Goal: Task Accomplishment & Management: Manage account settings

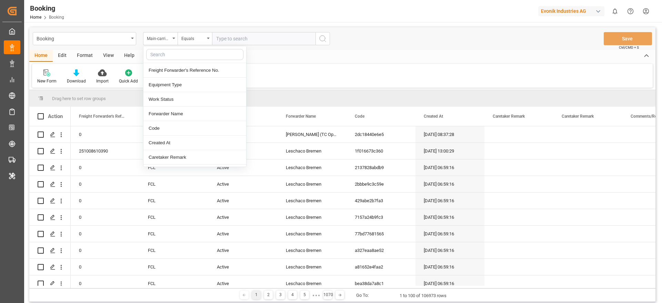
click at [155, 51] on input "text" at bounding box center [194, 54] width 97 height 11
type input "booki"
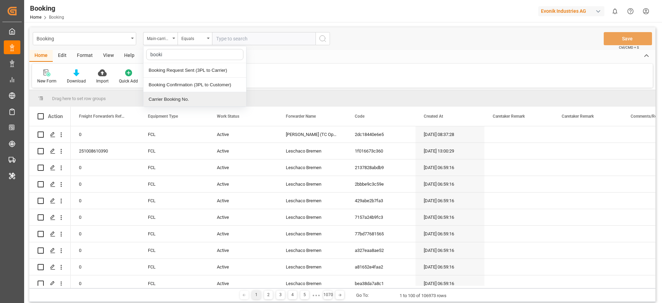
click at [163, 103] on div "Carrier Booking No." at bounding box center [194, 99] width 103 height 14
click at [228, 40] on input "text" at bounding box center [263, 38] width 103 height 13
paste input "29949233"
type input "29949233"
click at [328, 34] on button "search button" at bounding box center [322, 38] width 14 height 13
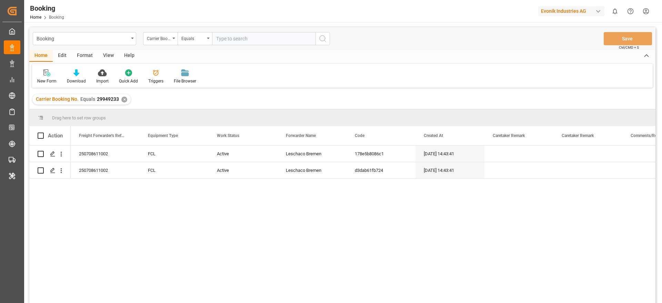
click at [103, 52] on div "View" at bounding box center [108, 56] width 21 height 12
click at [43, 77] on div "Default" at bounding box center [44, 76] width 24 height 15
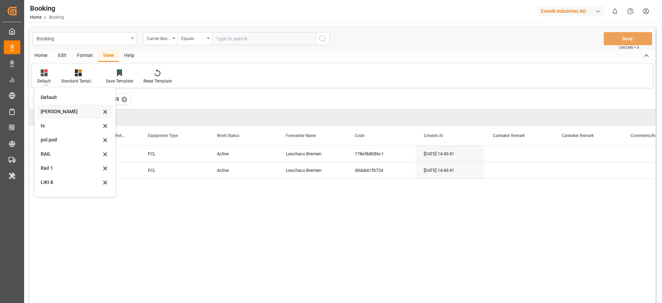
click at [62, 113] on div "Likitha" at bounding box center [71, 111] width 60 height 7
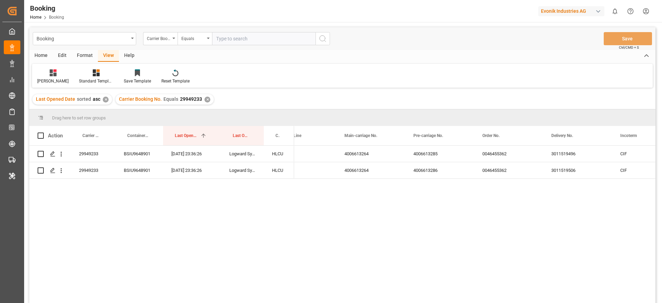
click at [204, 99] on div "✕" at bounding box center [207, 100] width 6 height 6
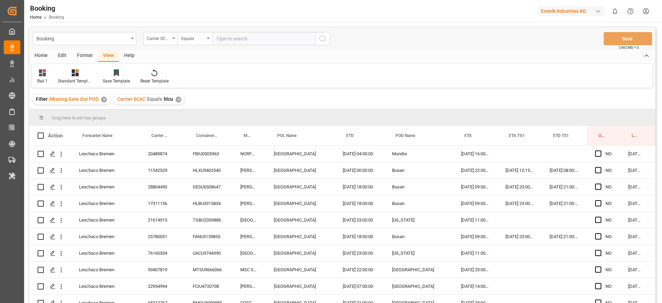
scroll to position [815, 0]
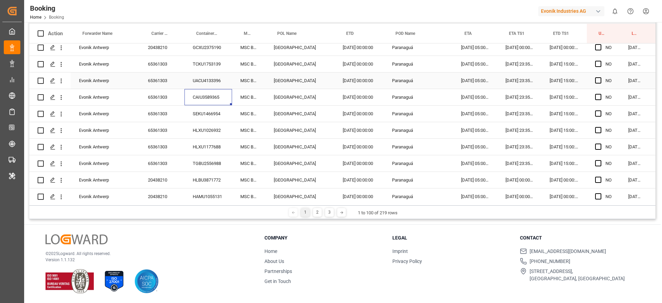
click at [201, 108] on div "SEKU1466954" at bounding box center [208, 113] width 48 height 16
click at [216, 132] on div "HLXU1026932" at bounding box center [208, 130] width 48 height 16
click at [192, 149] on div "HLXU1177688" at bounding box center [208, 147] width 48 height 16
click at [203, 160] on div "TGBU2556988" at bounding box center [208, 163] width 48 height 16
click at [207, 185] on div "HLBU3871772" at bounding box center [208, 180] width 48 height 16
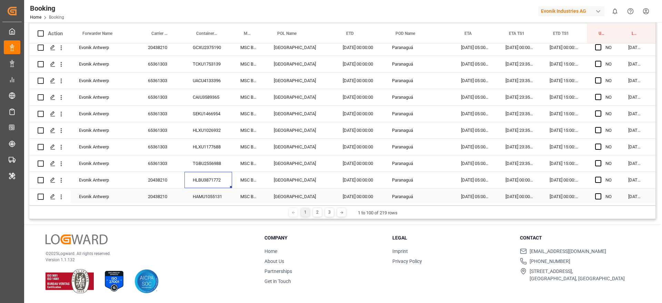
click at [210, 199] on div "HAMU1055131" at bounding box center [208, 196] width 48 height 16
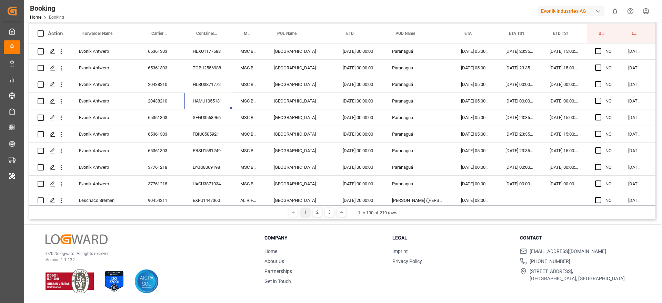
scroll to position [916, 0]
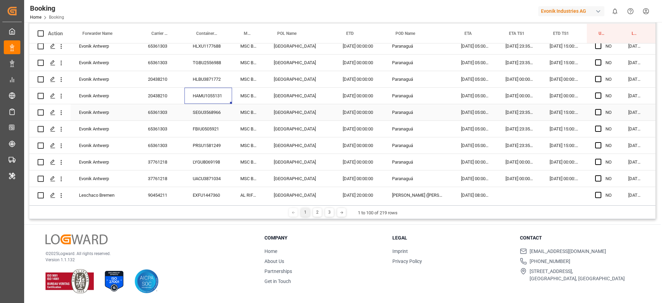
click at [207, 117] on div "SEGU3568966" at bounding box center [208, 112] width 48 height 16
click at [197, 130] on div "FBIU0505921" at bounding box center [208, 129] width 48 height 16
click at [214, 148] on div "PRSU1581249" at bounding box center [208, 145] width 48 height 16
click at [207, 165] on div "LYGU8069198" at bounding box center [208, 162] width 48 height 16
click at [198, 179] on div "UACU3871034" at bounding box center [208, 178] width 48 height 16
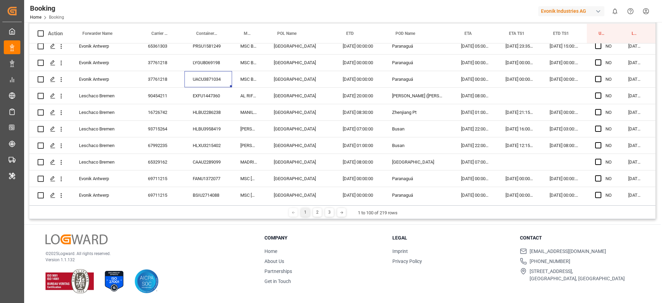
scroll to position [1016, 0]
click at [209, 103] on div "HLBU2286238" at bounding box center [208, 111] width 48 height 16
click at [208, 97] on div "EXFU1447360" at bounding box center [208, 95] width 48 height 16
click at [214, 109] on div "HLBU2286238" at bounding box center [208, 111] width 48 height 16
click at [211, 121] on div "HLBU3958419" at bounding box center [208, 128] width 48 height 16
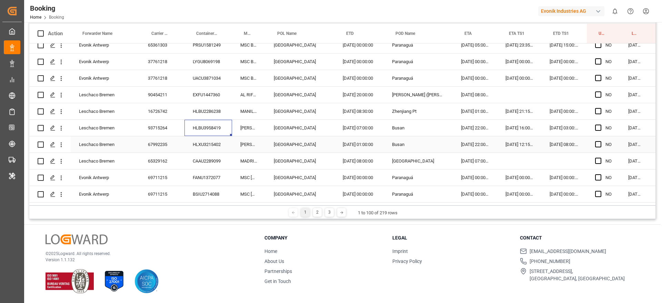
click at [220, 151] on div "HLXU3215402" at bounding box center [208, 144] width 48 height 16
click at [207, 163] on div "CAAU2289099" at bounding box center [208, 161] width 48 height 16
click at [216, 178] on div "FANU1372077" at bounding box center [208, 177] width 48 height 16
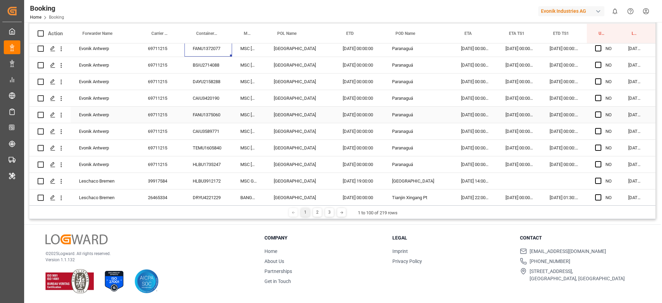
scroll to position [1145, 0]
click at [209, 64] on div "BSIU2714088" at bounding box center [208, 65] width 48 height 16
click at [190, 86] on div "DAYU2158288" at bounding box center [208, 81] width 48 height 16
click at [199, 100] on div "CAIU3420190" at bounding box center [208, 98] width 48 height 16
click at [200, 113] on div "FANU1375060" at bounding box center [208, 114] width 48 height 16
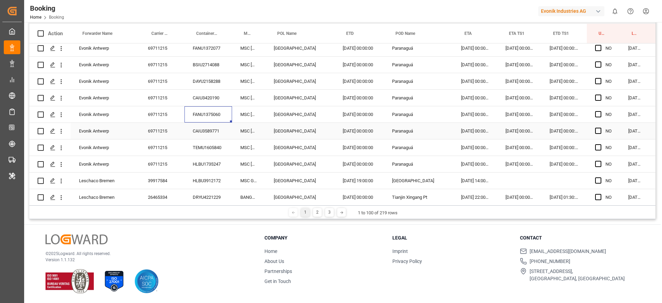
click at [202, 132] on div "CAIU3589771" at bounding box center [208, 131] width 48 height 16
click at [203, 129] on div "CAIU3589771" at bounding box center [208, 131] width 48 height 16
click at [194, 141] on div "TEMU1605840" at bounding box center [208, 147] width 48 height 16
click at [194, 166] on div "HLBU1735247" at bounding box center [208, 164] width 48 height 16
click at [205, 179] on div "HLBU3912172" at bounding box center [208, 180] width 48 height 16
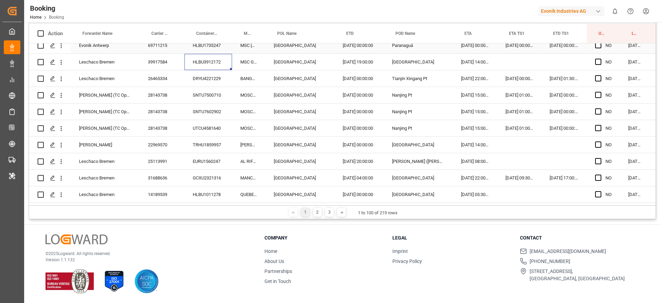
scroll to position [1267, 0]
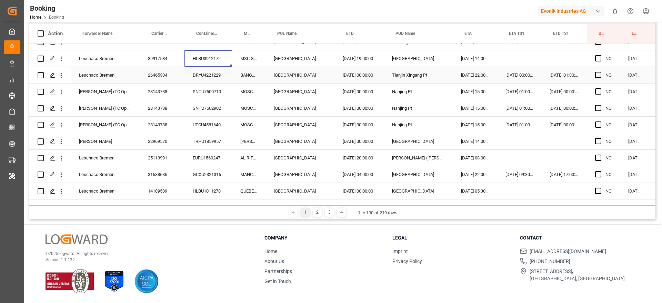
click at [223, 77] on div "DRYU4221229" at bounding box center [208, 75] width 48 height 16
click at [216, 92] on div "SNTU7500710" at bounding box center [208, 91] width 48 height 16
click at [208, 99] on div "SNTU7500710" at bounding box center [208, 91] width 48 height 16
click at [206, 102] on div "SNTU7602902" at bounding box center [208, 108] width 48 height 16
click at [206, 134] on div "TRHU1859957" at bounding box center [208, 141] width 48 height 16
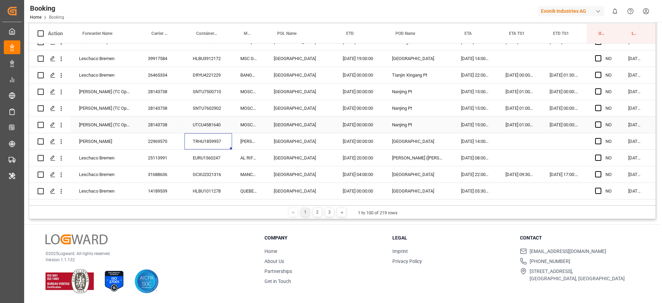
click at [201, 121] on div "UTCU4581640" at bounding box center [208, 125] width 48 height 16
click at [151, 105] on div "28143738" at bounding box center [162, 108] width 45 height 16
click at [167, 125] on div "28143738" at bounding box center [162, 125] width 45 height 16
click at [224, 128] on div "UTCU4581640" at bounding box center [208, 125] width 48 height 16
click at [224, 145] on div "TRHU1859957" at bounding box center [208, 141] width 48 height 16
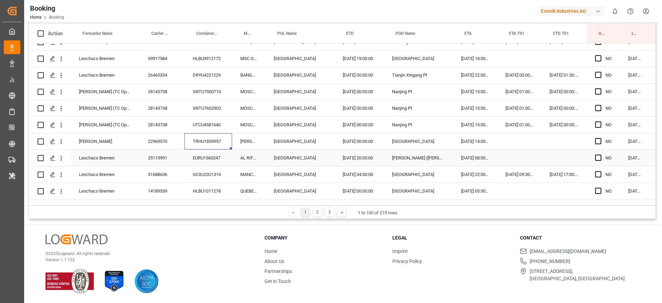
click at [213, 152] on div "EURU1560247" at bounding box center [208, 158] width 48 height 16
click at [200, 171] on div "GCXU2321316" at bounding box center [208, 174] width 48 height 16
click at [59, 143] on icon "open menu" at bounding box center [61, 141] width 7 height 7
click at [98, 157] on span "Open in new tab" at bounding box center [106, 155] width 63 height 7
click at [225, 144] on div "TRHU1859957" at bounding box center [208, 141] width 48 height 16
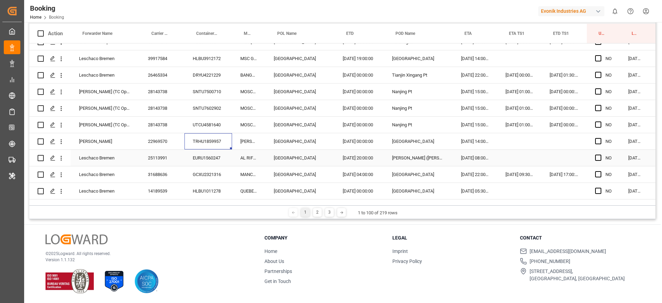
click at [221, 155] on div "EURU1560247" at bounding box center [208, 158] width 48 height 16
click at [211, 170] on div "GCXU2321316" at bounding box center [208, 174] width 48 height 16
click at [204, 184] on div "HLBU1011278" at bounding box center [208, 191] width 48 height 16
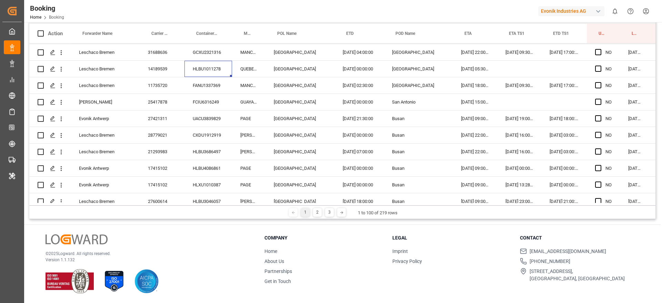
scroll to position [1391, 0]
click at [206, 90] on div "FANU1337369" at bounding box center [208, 83] width 48 height 16
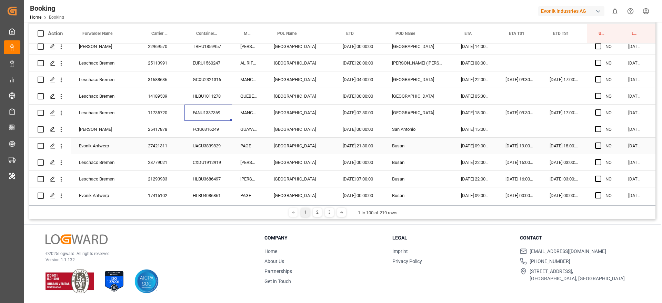
scroll to position [1361, 0]
click at [60, 81] on icon "open menu" at bounding box center [61, 80] width 7 height 7
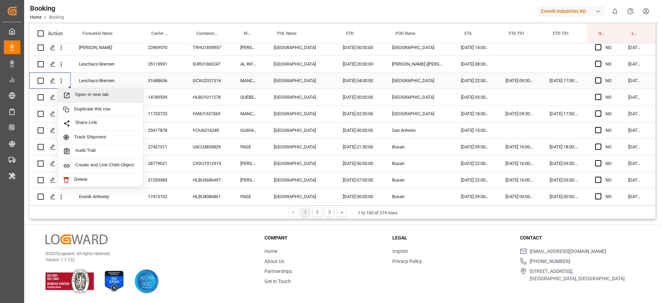
click at [97, 92] on span "Open in new tab" at bounding box center [106, 95] width 63 height 7
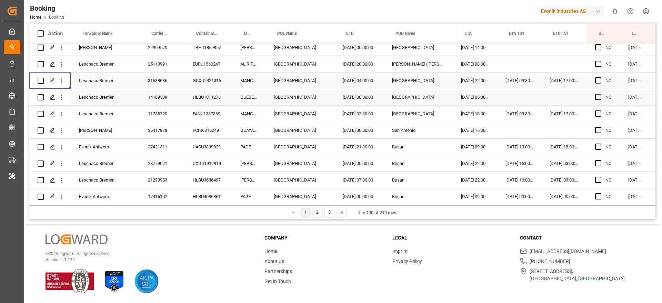
click at [188, 94] on div "HLBU1011278" at bounding box center [208, 97] width 48 height 16
click at [191, 116] on div "FANU1337369" at bounding box center [208, 113] width 48 height 16
click at [223, 134] on div "FCIU6316249" at bounding box center [208, 130] width 48 height 16
click at [210, 141] on div "UACU3839829" at bounding box center [208, 147] width 48 height 16
click at [221, 161] on div "CXDU1912919" at bounding box center [208, 163] width 48 height 16
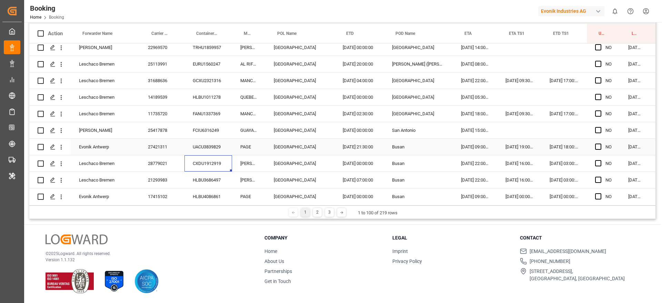
click at [209, 174] on div "HLBU3686497" at bounding box center [208, 180] width 48 height 16
drag, startPoint x: 245, startPoint y: 182, endPoint x: 218, endPoint y: 180, distance: 27.3
click at [245, 182] on div "[PERSON_NAME]" at bounding box center [248, 180] width 33 height 16
click at [216, 180] on div "HLBU3686497" at bounding box center [208, 180] width 48 height 16
click at [256, 181] on div "[PERSON_NAME]" at bounding box center [248, 180] width 33 height 16
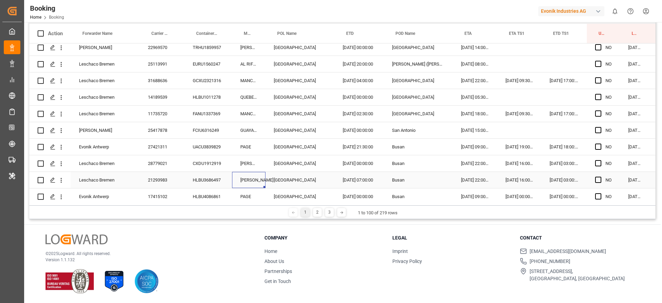
click at [234, 183] on div "[PERSON_NAME]" at bounding box center [248, 180] width 33 height 16
click at [226, 182] on div "HLBU3686497" at bounding box center [208, 180] width 48 height 16
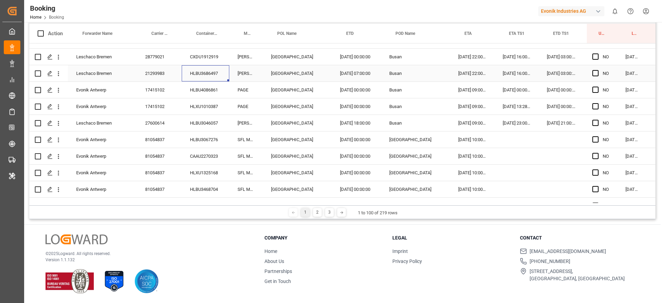
scroll to position [1477, 4]
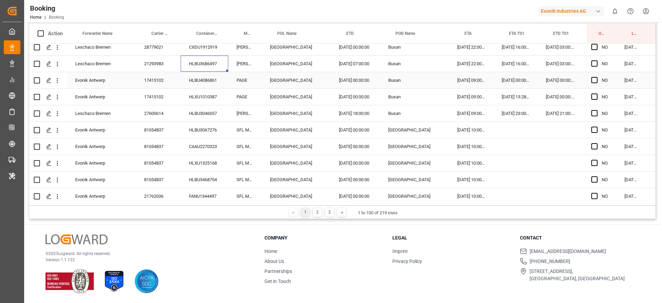
click at [211, 87] on div "HLBU4086861" at bounding box center [205, 80] width 48 height 16
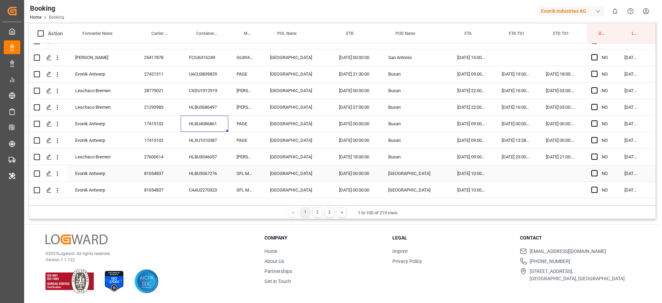
scroll to position [1433, 4]
click at [59, 109] on icon "open menu" at bounding box center [57, 107] width 7 height 7
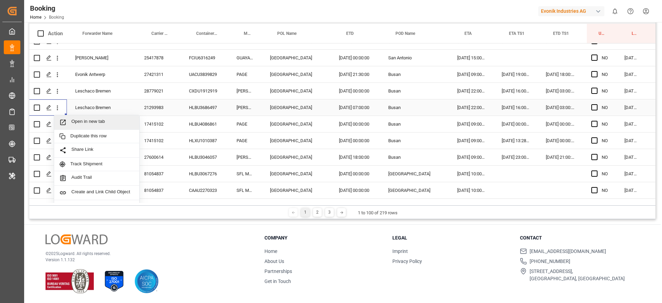
click at [89, 119] on span "Open in new tab" at bounding box center [102, 122] width 63 height 7
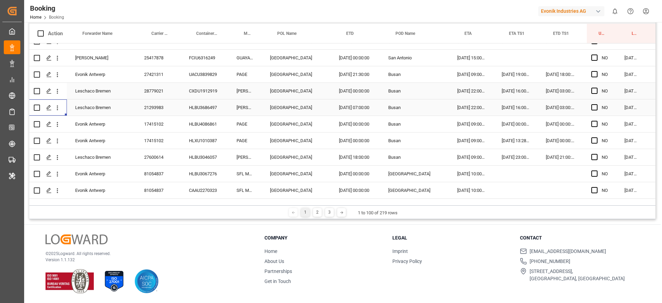
click at [210, 115] on div "Leschaco Bremen 21293983 HLBU3686497 MATHILDE MAERSK Rotterdam 27.07.2025 07:00…" at bounding box center [351, 107] width 650 height 17
click at [211, 119] on div "HLBU4086861" at bounding box center [205, 124] width 48 height 16
click at [222, 137] on div "HLXU1010387" at bounding box center [205, 140] width 48 height 16
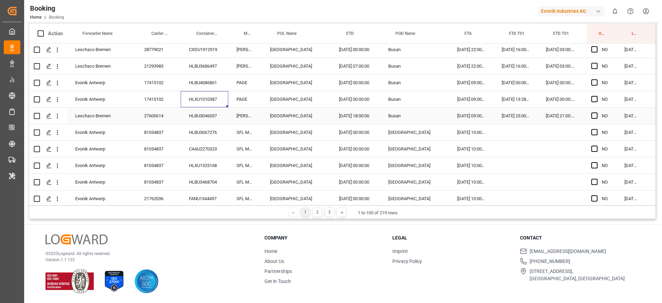
scroll to position [1475, 4]
click at [216, 123] on div "HLBU3046057" at bounding box center [205, 115] width 48 height 16
click at [226, 136] on div "HLBU3067276" at bounding box center [205, 132] width 48 height 16
click at [218, 142] on div "CAAU2270323" at bounding box center [205, 148] width 48 height 16
click at [191, 161] on div "HLXU1325168" at bounding box center [205, 165] width 48 height 16
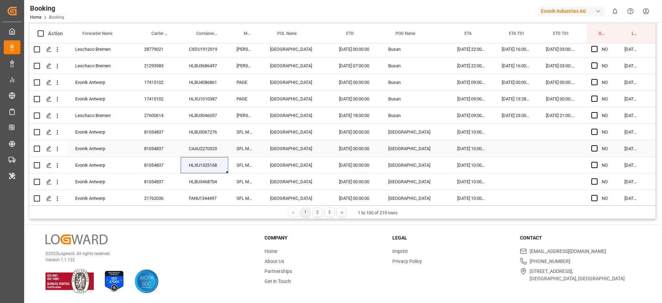
scroll to position [1498, 4]
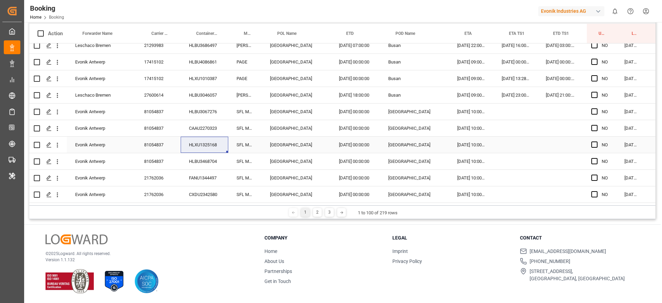
click at [198, 153] on div "HLBU3468704" at bounding box center [205, 161] width 48 height 16
click at [193, 170] on div "FANU1344497" at bounding box center [205, 178] width 48 height 16
click at [224, 188] on div "CXDU2342580" at bounding box center [205, 194] width 48 height 16
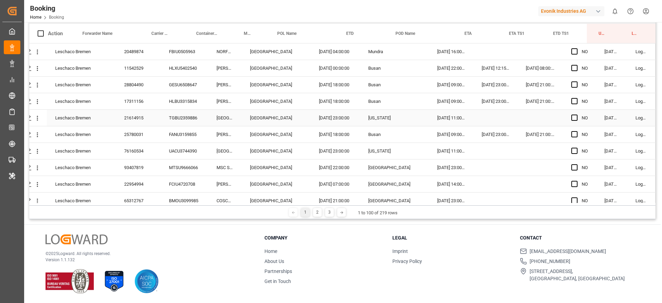
scroll to position [0, 25]
click at [574, 51] on span "Press SPACE to select this row." at bounding box center [574, 51] width 6 height 6
click at [576, 48] on input "Press SPACE to select this row." at bounding box center [576, 48] width 0 height 0
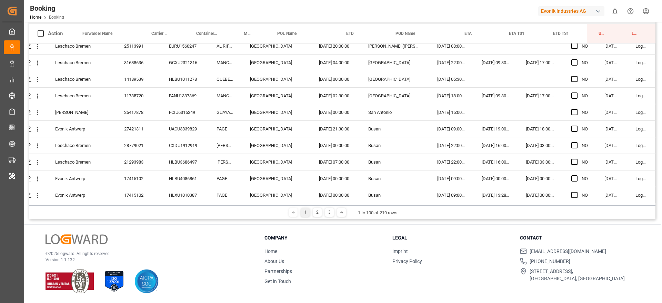
scroll to position [1498, 25]
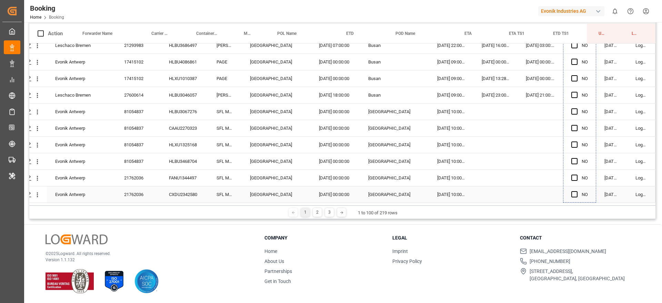
drag, startPoint x: 595, startPoint y: 58, endPoint x: 582, endPoint y: 190, distance: 132.6
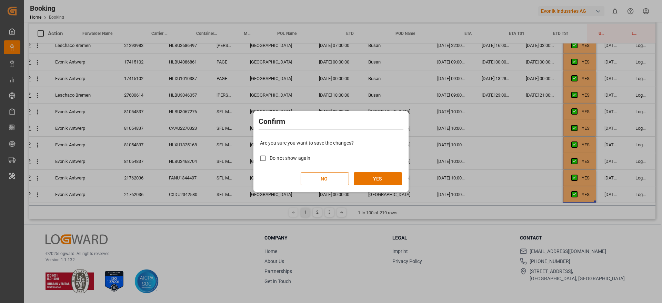
click at [401, 183] on button "YES" at bounding box center [378, 178] width 48 height 13
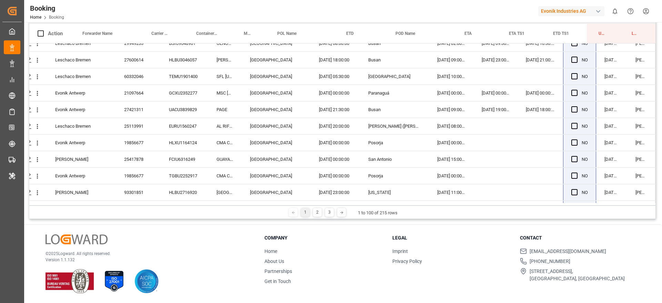
scroll to position [0, 25]
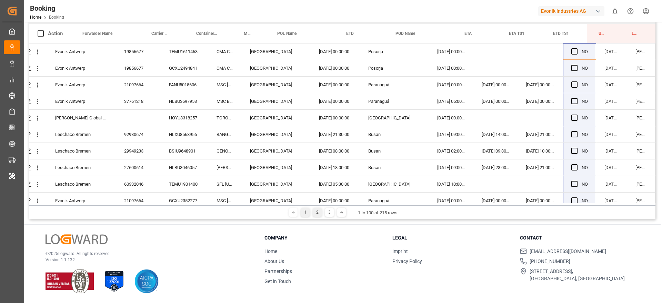
click at [319, 212] on div "2" at bounding box center [317, 212] width 9 height 9
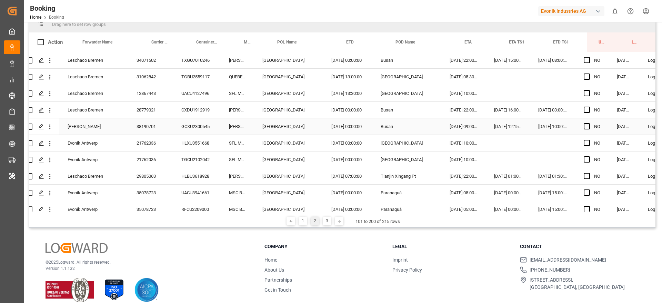
scroll to position [0, 0]
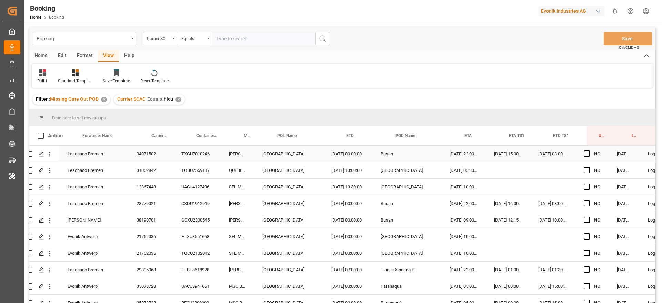
click at [211, 148] on div "TXGU7010246" at bounding box center [197, 153] width 48 height 16
click at [211, 170] on div "TGBU2559117" at bounding box center [197, 170] width 48 height 16
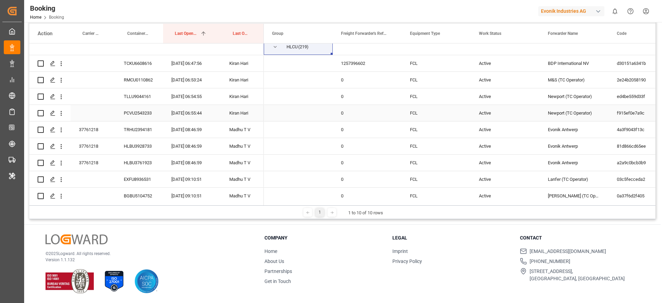
scroll to position [66, 0]
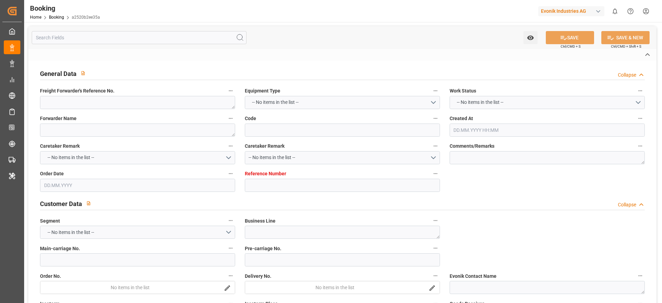
type textarea "1020251522"
type textarea "[PERSON_NAME]"
type input "a2520b2ee35a"
type input "7001217846"
type textarea "CU-OU"
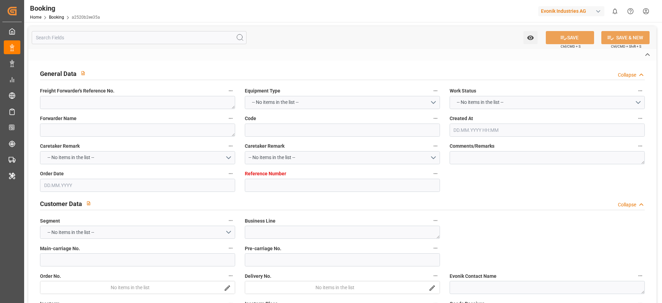
type input "7001217845"
type textarea "aline.dorna@evonik.com"
type textarea "CIF"
type textarea "SHANGHAI"
type textarea "Essen"
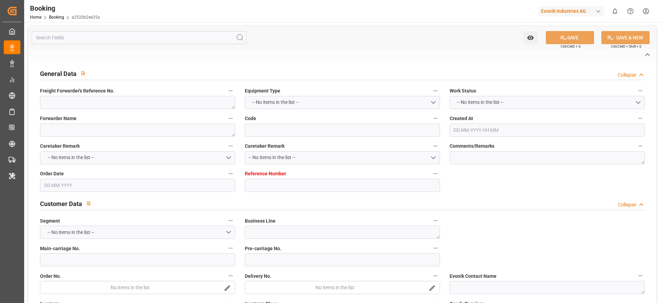
type textarea "TRHU1859957"
type input "EBBA MAERSK"
type input "HLCU"
type textarea "22969570"
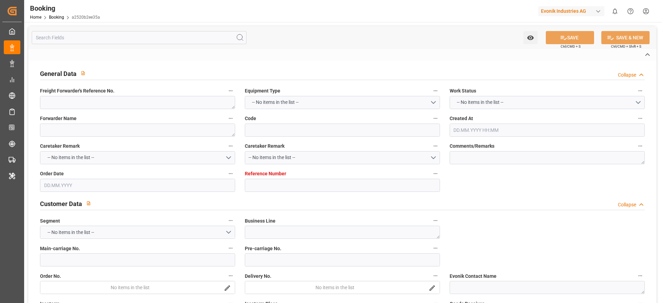
type input "[GEOGRAPHIC_DATA]"
type input "Shanghai"
type textarea "vesselName etd [PERSON_NAME]"
type textarea "INPUT_Evonik_Seeburger_IFTMIN_1003068607_20250819233458833.edi"
type textarea "NWC/UK North West Continent / UK_CNSHA_HLCU_CU-OU"
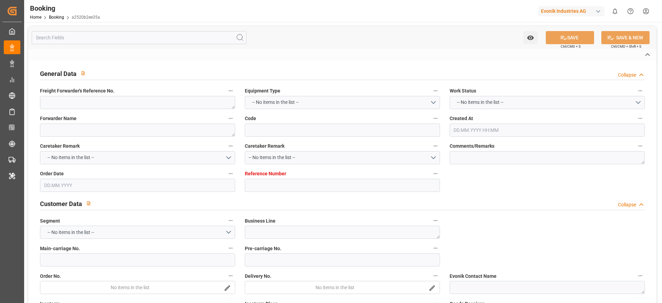
type textarea "INPUT_Evonik_Seeburger_IFTMIN_1002937314_20250709145558001.edi,INPUT_Evonik_See…"
type textarea "1003068607"
type textarea "Logward System"
type textarea "businessDivision-businessLine-"
type textarea "IFTMIN"
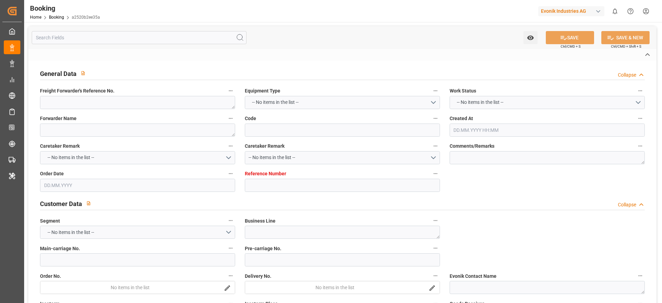
type textarea "a011t00000LcJC5AAN"
type textarea "No"
type input "[GEOGRAPHIC_DATA]"
type input "SHANGHAI PT"
type input "DUISBURG"
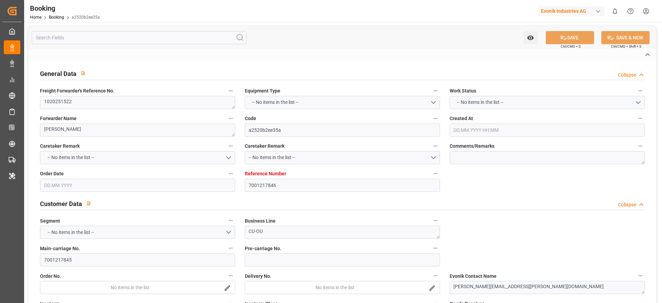
type input "DE"
type input "TRUCK"
type input "531E"
type input "VESSEL"
type input "EBBA MAERSK"
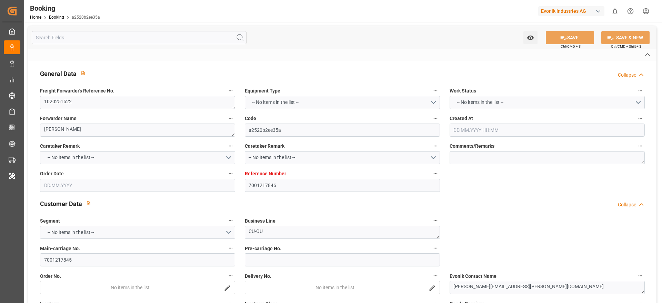
type input "TRUCK"
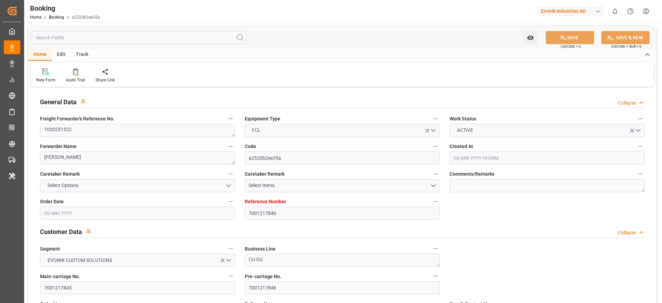
type input "7001217846"
type input "9321524"
type input "Hapag [PERSON_NAME]"
type input "Hapag Lloyd Aktiengesellschaft"
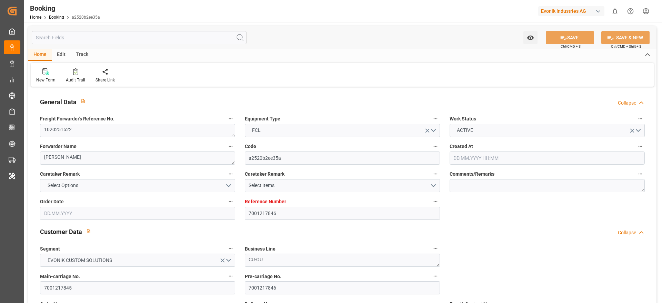
type input "NLRTM"
type input "CNSHA"
type input "42"
type input "0"
type input "NLRTM"
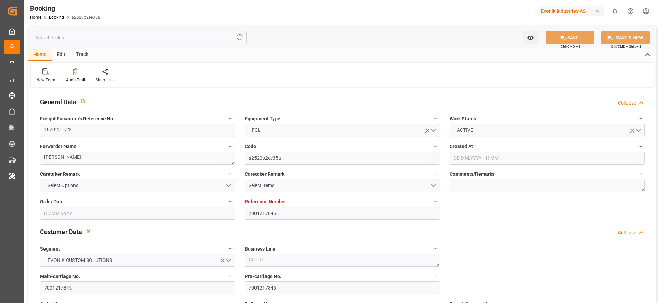
type input "CNSHG"
type input "9321524"
type input "09.07.2025 12:57"
type input "09.07.2025"
type input "10.09.2025"
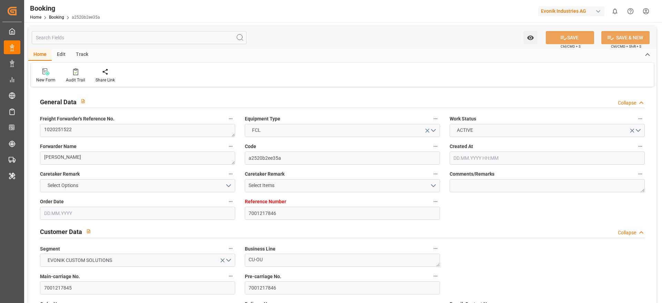
type input "15.07.2025"
type input "03.08.2025 00:00"
type input "03.08.2025 05:42"
type input "27.07.2025 07:24"
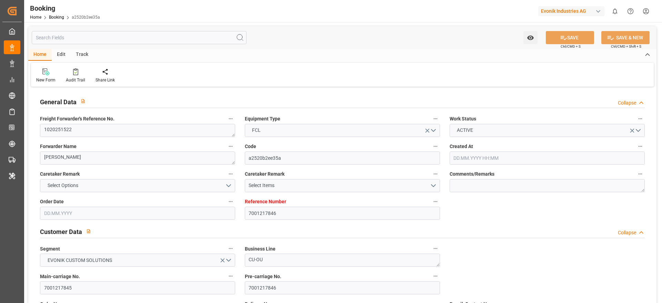
type input "14.09.2025 14:00"
type input "[DATE] 00:00"
type input "14.09.2025 15:15"
type input "19.08.2025"
type input "15.09.2025 17:39"
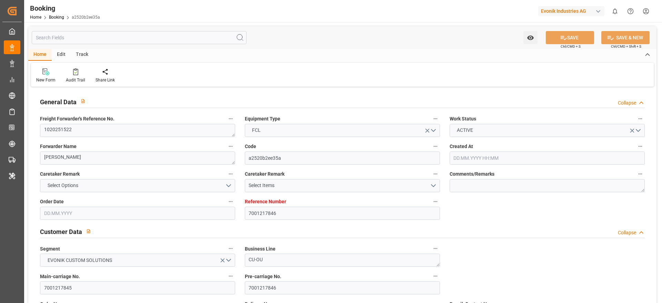
type input "[DATE]"
type input "25.07.2025 10:36"
type input "02.08.2025 12:15"
type input "03.08.2025 06:57"
type input "14.09.2025 14:00"
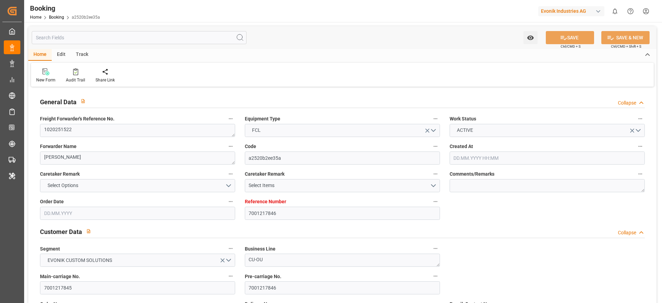
type input "14.09.2025 14:56"
type input "15.09.2025 00:04"
type input "14.09.2025 15:15"
type input "18.09.2025 15:15"
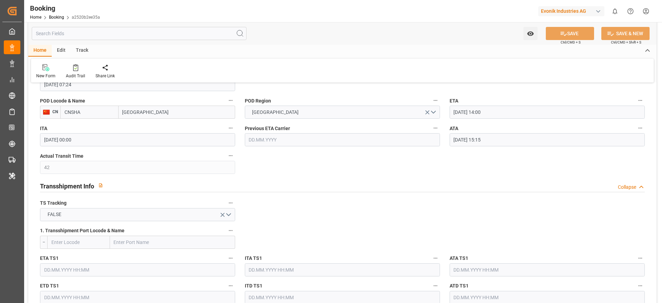
scroll to position [629, 0]
drag, startPoint x: 202, startPoint y: 138, endPoint x: 404, endPoint y: 224, distance: 218.7
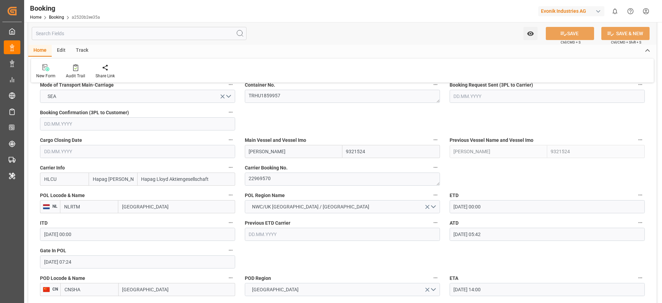
scroll to position [434, 0]
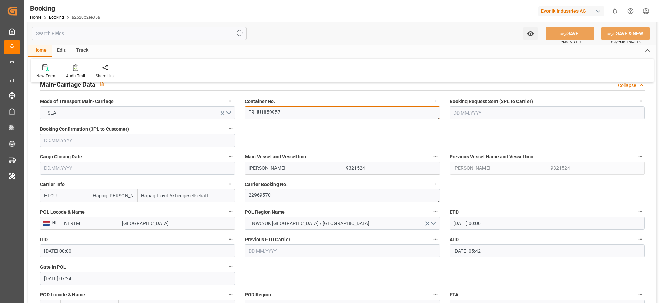
click at [290, 118] on textarea "TRHU1859957" at bounding box center [342, 112] width 195 height 13
click at [290, 117] on textarea "TRHU1859957" at bounding box center [342, 112] width 195 height 13
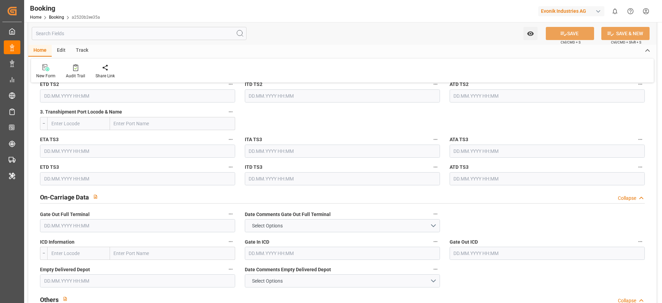
scroll to position [982, 0]
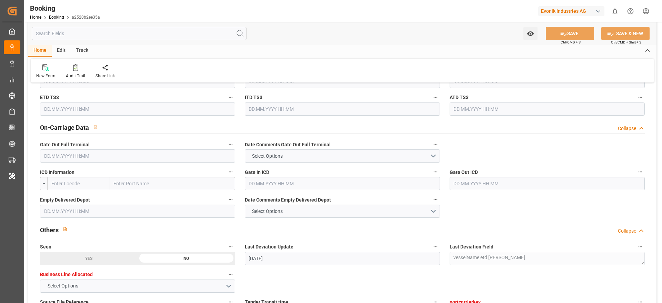
click at [205, 151] on input "text" at bounding box center [137, 155] width 195 height 13
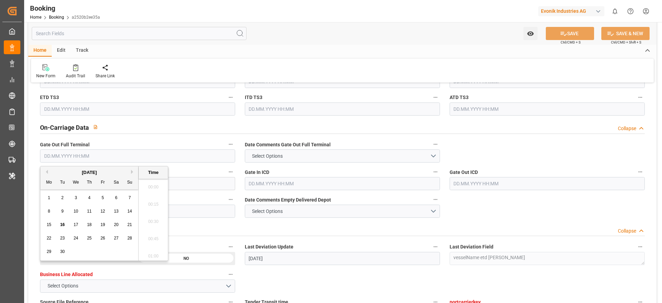
scroll to position [1140, 0]
click at [63, 201] on div "16" at bounding box center [62, 225] width 9 height 8
type input "[DATE] 00:00"
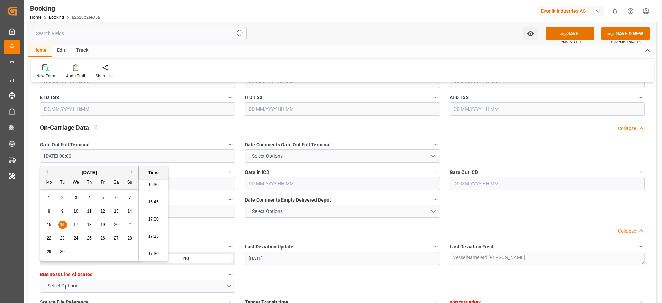
click at [162, 72] on div "New Form Audit Trail Share Link" at bounding box center [342, 71] width 623 height 24
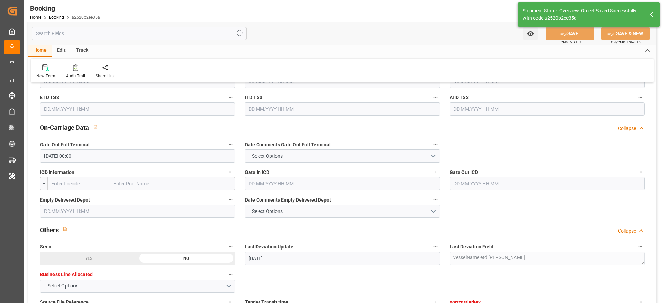
type textarea "[PERSON_NAME]"
type input "16.09.2025 11:37"
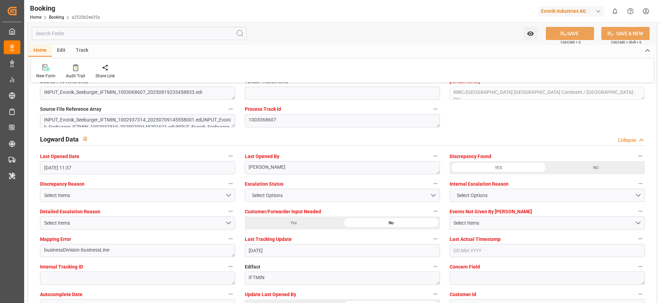
scroll to position [1284, 0]
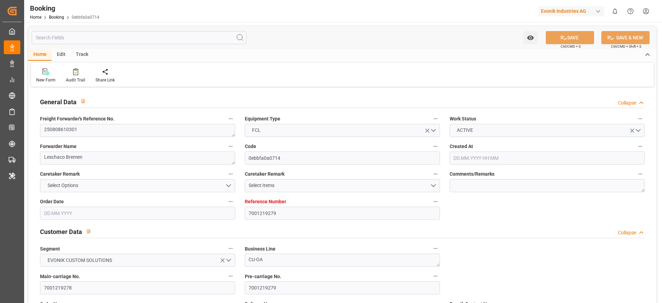
type input "7001219279"
type input "9780445"
type input "Hapag [PERSON_NAME]"
type input "Hapag Lloyd Aktiengesellschaft"
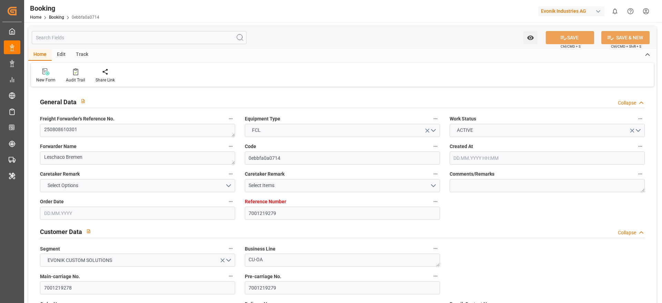
type input "NLRTM"
type input "MACAS"
type input "30"
type input "MAPTM"
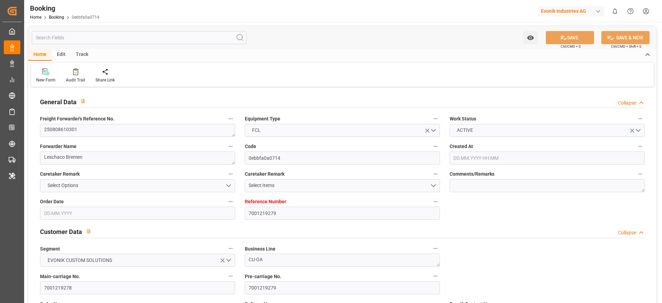
type input "0"
type input "NLRTM"
type input "MACAS"
type input "9780457"
type input "9330903"
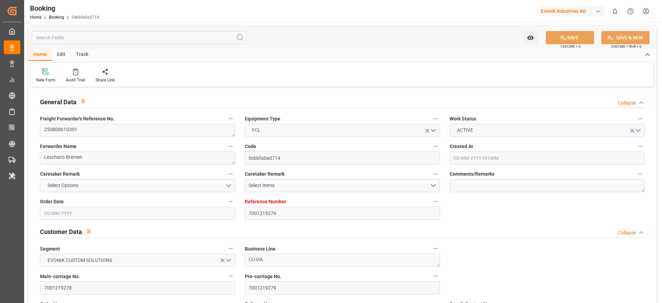
type input "9330903"
type input "10.07.2025 12:28"
type input "10.07.2025"
type input "20.08.2025"
type input "29.07.2025"
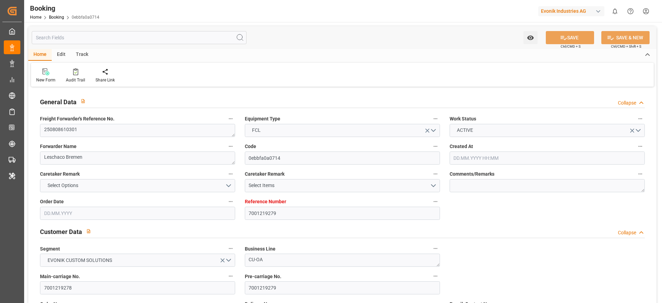
type input "18.07.2025"
type input "19.08.2025"
type input "13.08.2025 04:00"
type input "13.08.2025 00:00"
type input "13.08.2025 03:01"
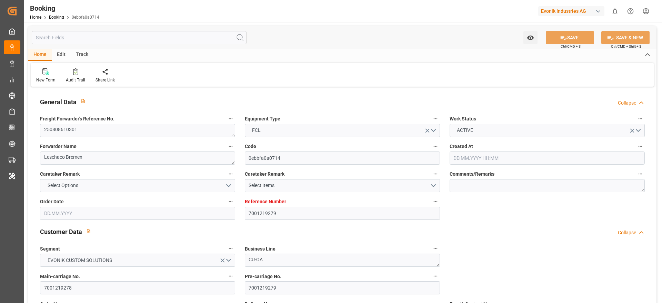
type input "10.08.2025 05:31"
type input "12.09.2025 22:00"
type input "03.09.2025 00:00"
type input "12.09.2025 23:05"
type input "26.08.2025 09:30"
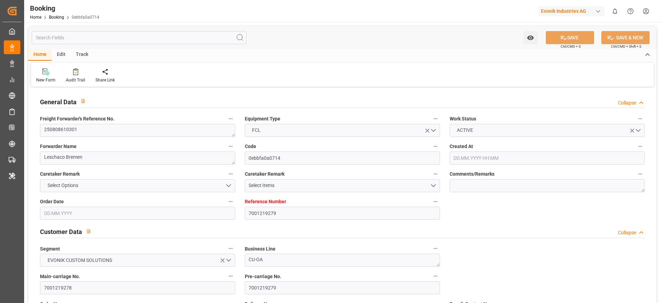
type input "26.08.2025 00:00"
type input "25.08.2025 10:24"
type input "01.09.2025 17:00"
type input "31.08.2025 00:00"
type input "02.09.2025 03:24"
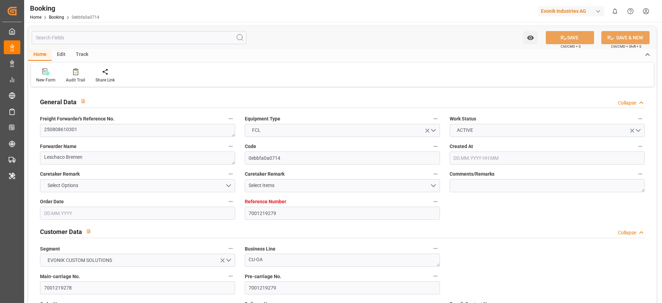
type input "09.09.2025 17:00"
type input "19.08.2025"
type input "15.09.2025 17:06"
type input "15.09.2025"
type input "04.08.2025 11:55"
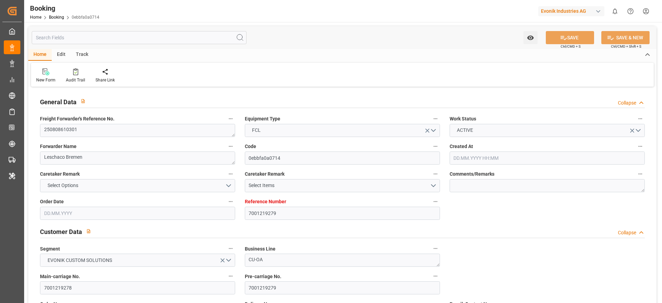
type input "04.08.2025 17:01"
type input "08.08.2025 07:59"
type input "10.08.2025 12:00"
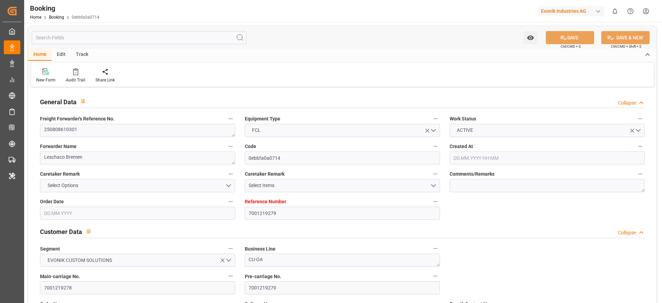
type input "12.08.2025 15:54"
type input "13.08.2025 04:00"
type input "13.08.2025 04:16"
type input "26.08.2025 09:30"
type input "25.08.2025 10:02"
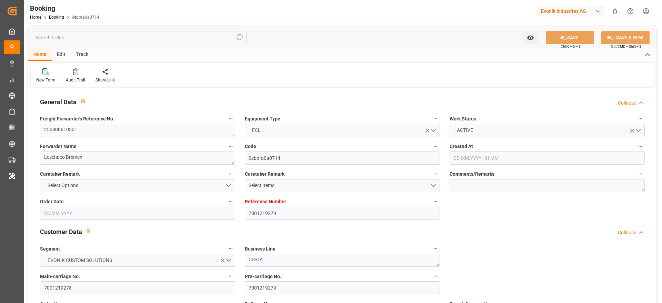
type input "26.08.2025 10:32"
type input "25.08.2025 13:06"
type input "01.09.2025 14:14"
type input "05.09.2025 15:00"
type input "03.09.2025 02:42"
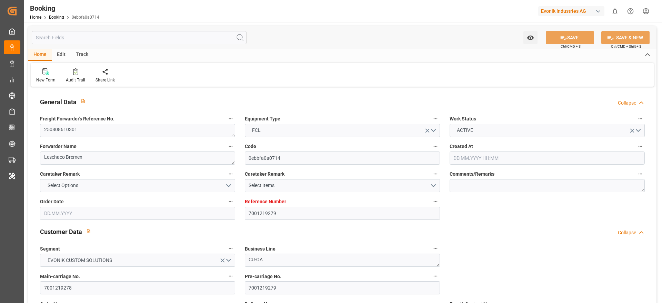
type input "09.09.2025 12:31"
type input "09.09.2025 17:49"
type input "13.09.2025 18:00"
type input "12.09.2025 22:38"
type input "13.09.2025 01:36"
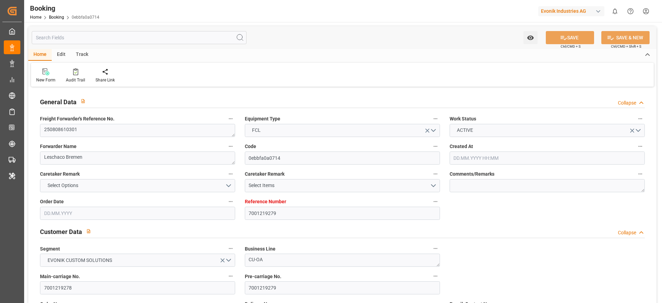
type input "13.09.2025 09:06"
type input "17.09.2025 09:06"
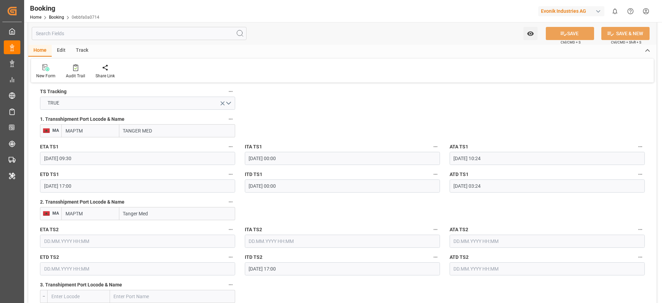
scroll to position [740, 0]
click at [102, 129] on input "MAPTM" at bounding box center [90, 130] width 58 height 13
drag, startPoint x: 91, startPoint y: 144, endPoint x: 100, endPoint y: 182, distance: 39.7
click at [91, 144] on span "MAPTM - Tanger Med" at bounding box center [88, 146] width 44 height 6
type input "MAPTM"
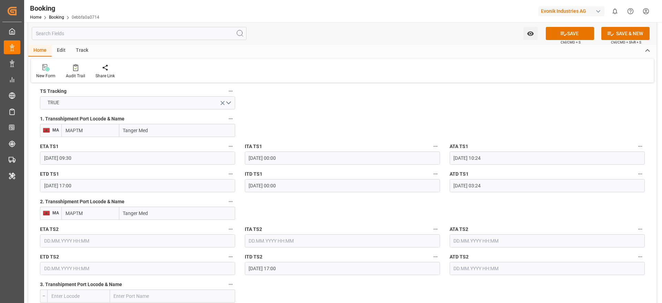
type input "Tanger Med"
click at [159, 213] on input "Tanger Med" at bounding box center [177, 212] width 116 height 13
click at [99, 207] on input "MAPTM" at bounding box center [90, 212] width 58 height 13
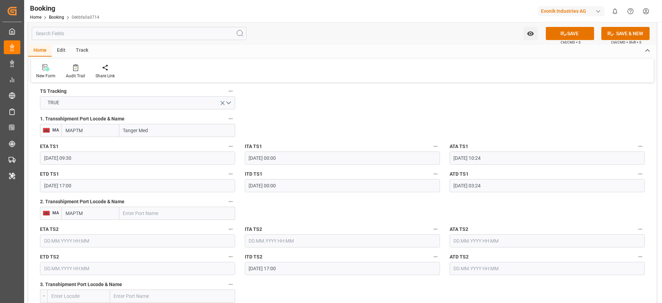
click at [99, 207] on input "MAPTM" at bounding box center [90, 212] width 58 height 13
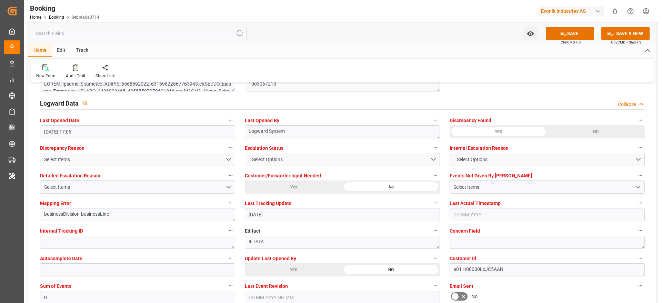
scroll to position [1242, 0]
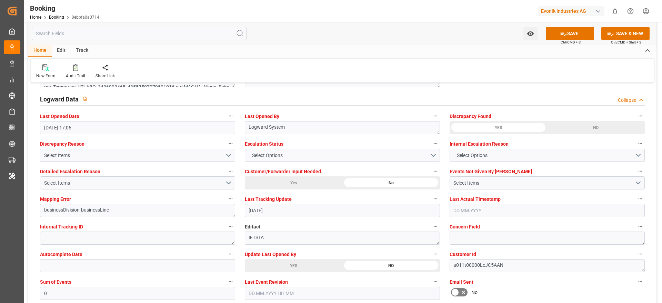
click at [266, 258] on span "Update Last Opened By" at bounding box center [270, 254] width 51 height 7
click at [431, 258] on button "Update Last Opened By" at bounding box center [435, 253] width 9 height 9
click at [263, 266] on div at bounding box center [331, 151] width 662 height 303
click at [263, 266] on div "Description Audits" at bounding box center [331, 151] width 662 height 303
click at [266, 266] on div "YES" at bounding box center [294, 265] width 98 height 13
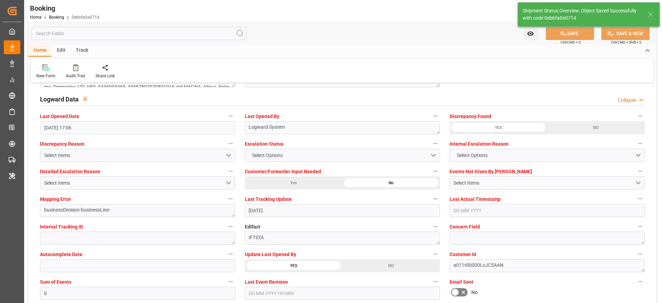
type textarea "[PERSON_NAME]"
type input "16.09.2025 11:38"
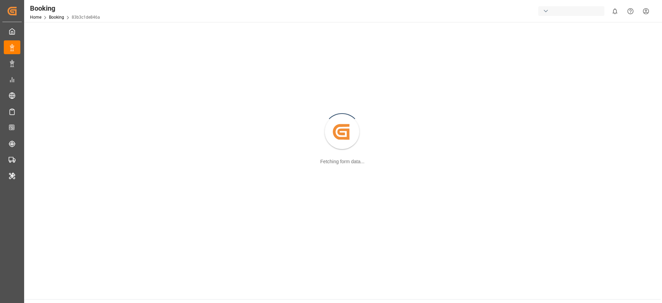
scroll to position [75, 0]
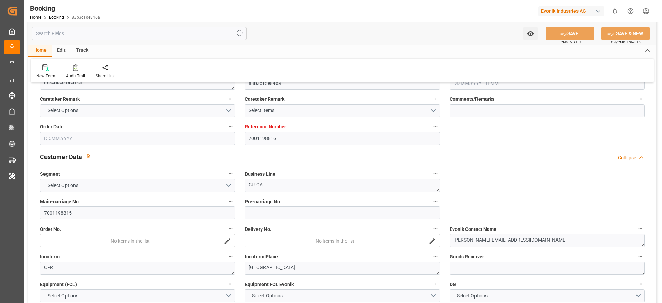
type input "7001198816"
type input "9632179"
type input "Hapag [PERSON_NAME]"
type input "Hapag Lloyd Aktiengesellschaft"
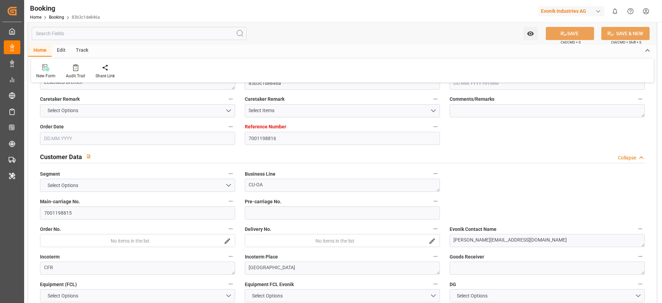
type input "NLRTM"
type input "KRPUS"
type input "49"
type input "CNSHG"
type input "0"
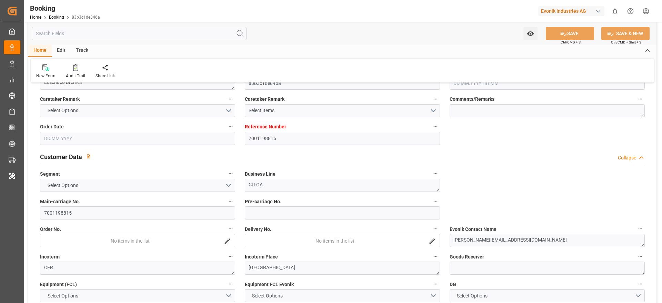
type input "NLRTM"
type input "KRPUS"
type input "9406738"
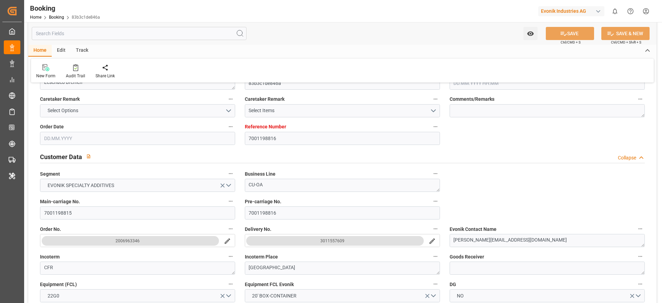
type input "18.06.2025 09:17"
type input "18.06.2025"
type input "20.09.2025"
type input "14.07.2025"
type input "24.06.2025"
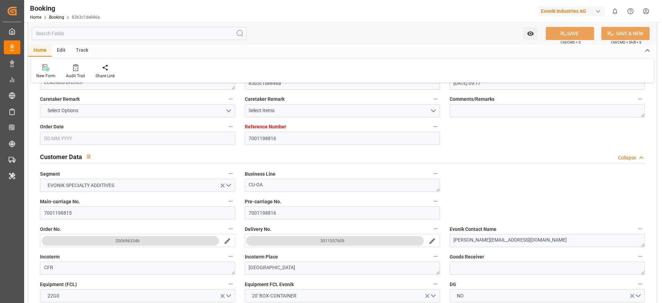
type input "24.06.2025"
type input "27.07.2025 07:00"
type input "21.07.2025 00:00"
type input "27.07.2025 09:06"
type input "25.07.2025 16:02"
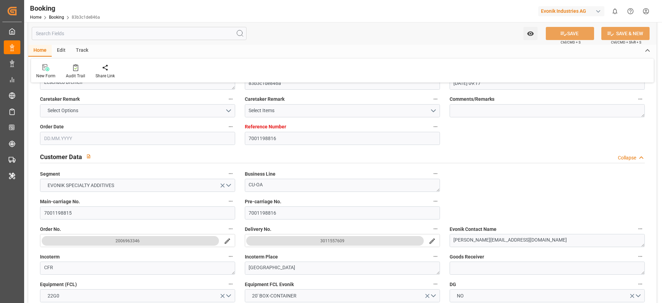
type input "14.09.2025 22:00"
type input "14.09.2025 00:00"
type input "14.09.2025 21:48"
type input "08.09.2025 16:00"
type input "08.09.2025 00:00"
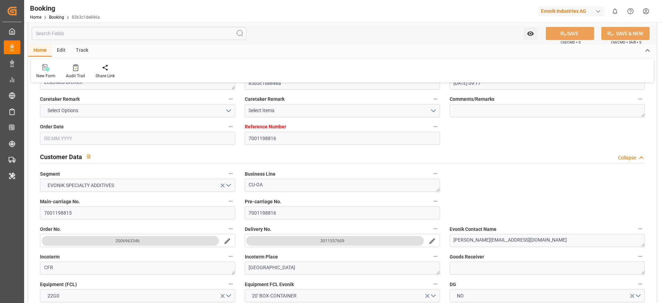
type input "08.09.2025 17:43"
type input "13.09.2025 03:00"
type input "11.09.2025 00:00"
type input "13.09.2025 01:24"
type input "28.07.2025"
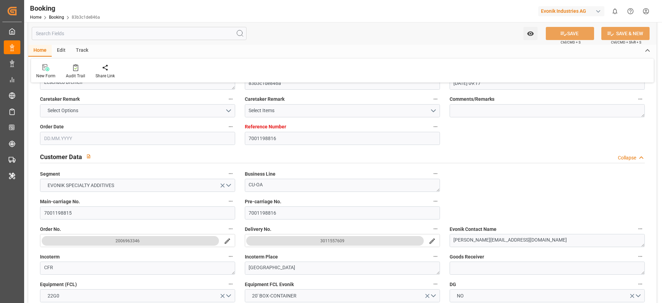
type input "15.09.2025 15:48"
type input "15.09.2025"
type input "18.07.2025 11:47"
type input "18.07.2025 09:56"
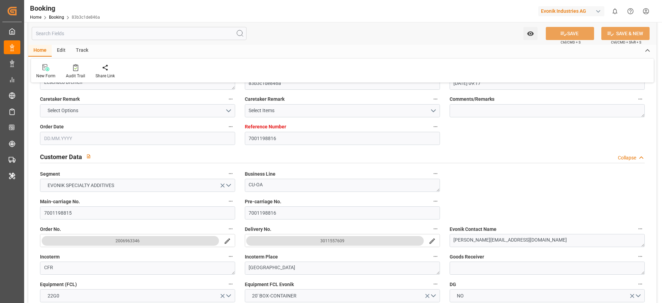
type input "18.07.2025 16:03"
type input "18.07.2025 11:45"
type input "23.07.2025 05:45"
type input "24.07.2025 12:00"
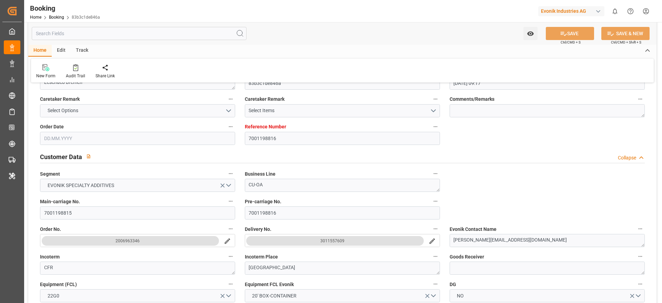
type input "26.07.2025 12:58"
type input "27.07.2025 07:00"
type input "27.07.2025 10:20"
type input "08.09.2025 16:00"
type input "08.09.2025 17:08"
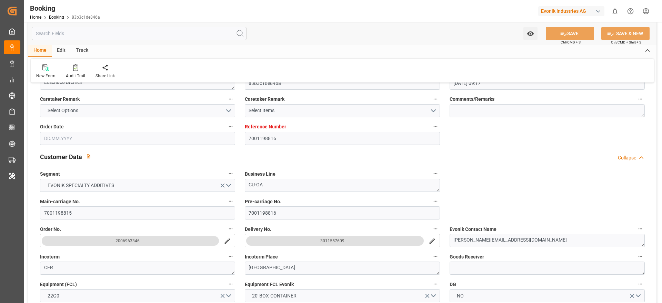
type input "08.09.2025 17:43"
type input "08.09.2025 16:00"
type input "09.09.2025 01:52"
type input "09.09.2025 02:13"
type input "12.09.2025 07:38"
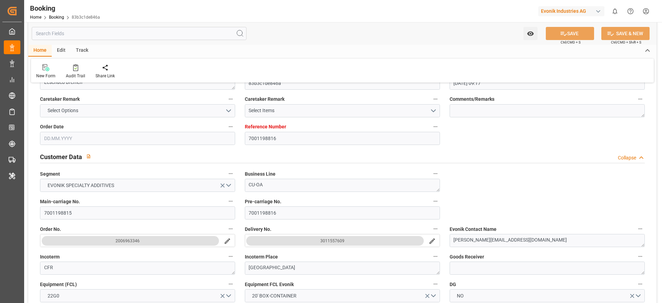
type input "13.09.2025 03:00"
type input "13.09.2025 01:54"
type input "14.09.2025 22:00"
type input "14.09.2025 21:45"
type input "15.09.2025 11:19"
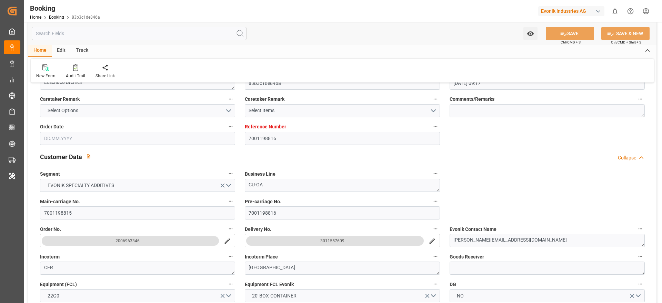
type input "14.09.2025 21:48"
type input "15.09.2025 14:30"
type input "19.09.2025 14:30"
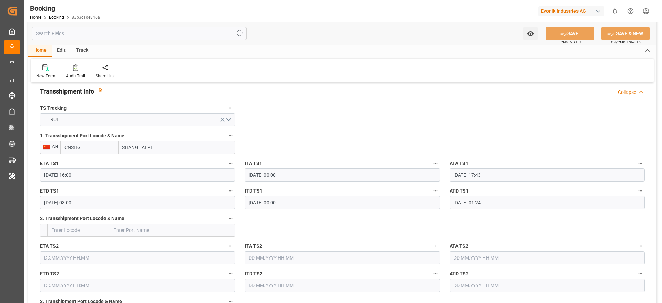
scroll to position [723, 0]
drag, startPoint x: 147, startPoint y: 143, endPoint x: 176, endPoint y: 145, distance: 29.0
click at [176, 145] on input "SHANGHAI PT" at bounding box center [177, 146] width 117 height 13
type input "SHANGHAI"
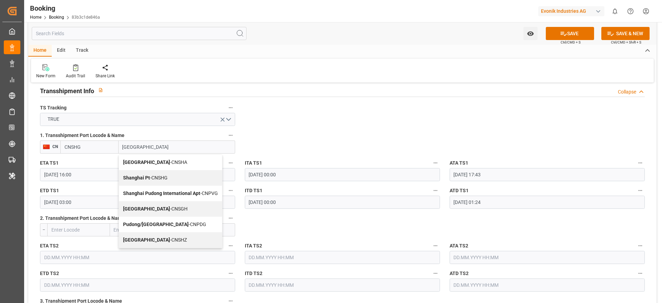
click at [142, 211] on b "Shanghai" at bounding box center [146, 209] width 47 height 6
type input "CNSGH"
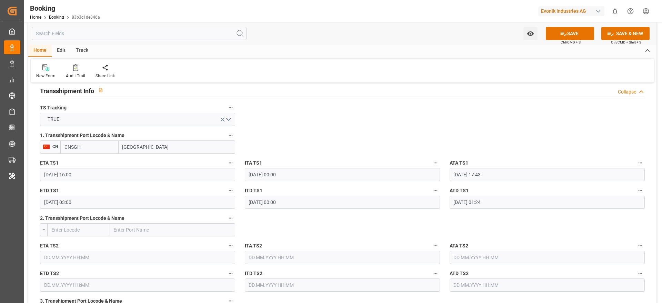
type input "Shanghai"
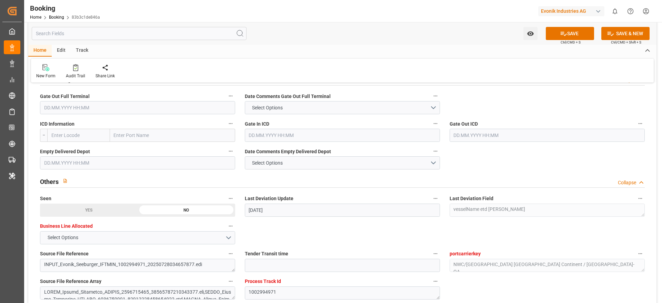
scroll to position [1031, 0]
click at [145, 108] on input "text" at bounding box center [137, 106] width 195 height 13
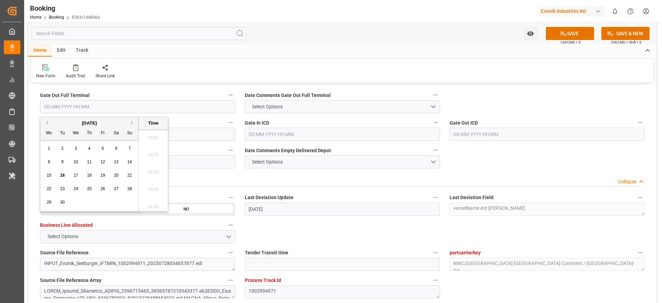
scroll to position [1140, 0]
click at [67, 174] on div "15 16 17 18 19 20 21" at bounding box center [89, 175] width 94 height 13
click at [67, 174] on div "16" at bounding box center [62, 175] width 9 height 8
type input "16.09.2025 00:00"
click at [163, 63] on div "New Form Audit Trail Share Link" at bounding box center [342, 71] width 623 height 24
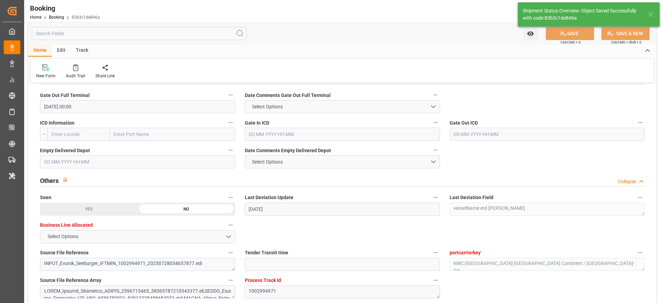
type textarea "[PERSON_NAME]"
type input "16.09.2025 11:40"
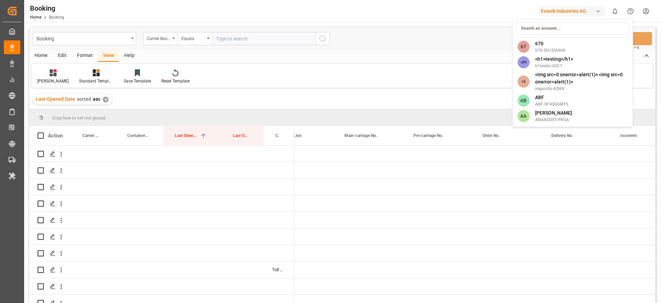
click at [550, 25] on input at bounding box center [572, 28] width 113 height 12
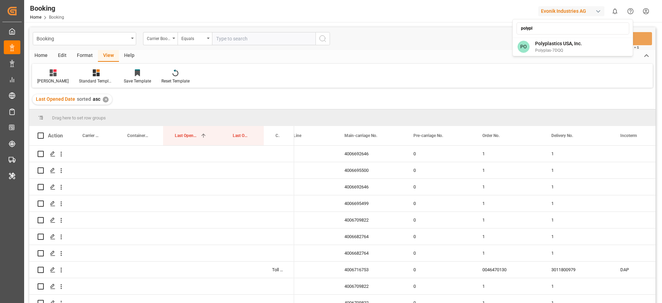
type input "polypl"
click at [540, 51] on span "Polyplas-7DQQ" at bounding box center [558, 50] width 47 height 6
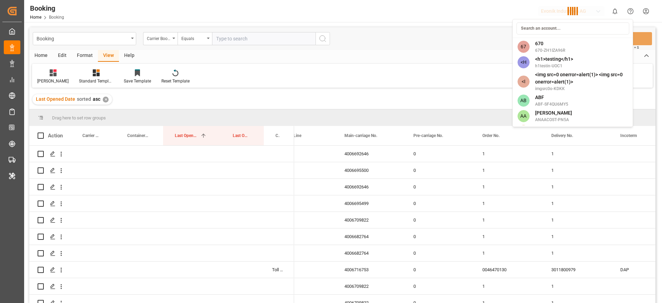
click at [538, 54] on div "67 670 670-ZH1IZA96R <H <h1>testing</h1> h1testin-UOC1 <I <img src=0 onerror=al…" at bounding box center [572, 73] width 121 height 108
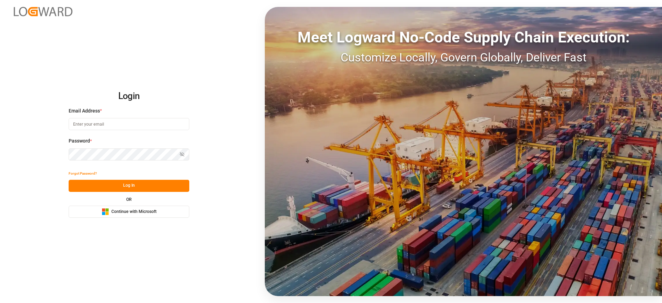
click at [158, 206] on button "Microsoft Logo Continue with Microsoft" at bounding box center [129, 211] width 121 height 12
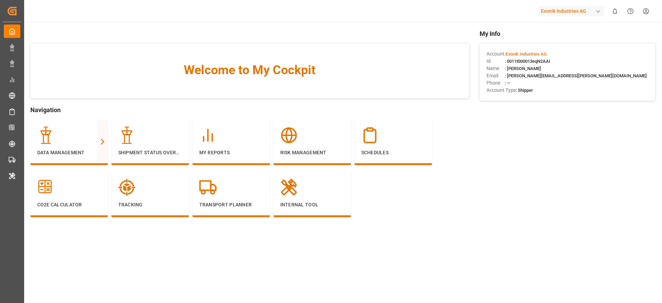
click at [423, 238] on main "Welcome to My Cockpit Navigation Data Management Full View Slim View Shipment S…" at bounding box center [342, 167] width 638 height 277
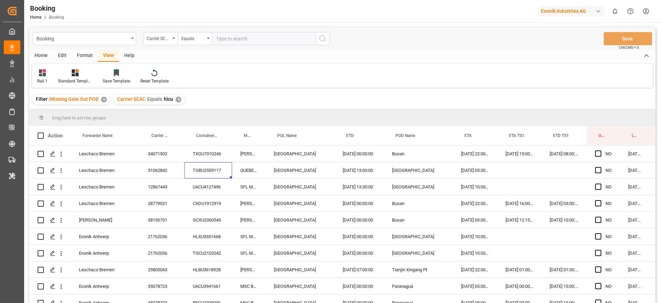
scroll to position [0, 11]
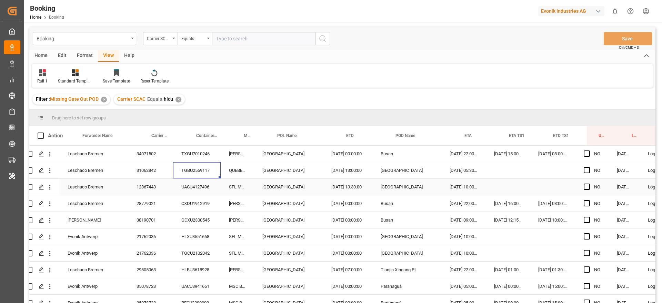
drag, startPoint x: 202, startPoint y: 184, endPoint x: 195, endPoint y: 143, distance: 41.7
click at [202, 184] on div "UACU4127496" at bounding box center [197, 187] width 48 height 16
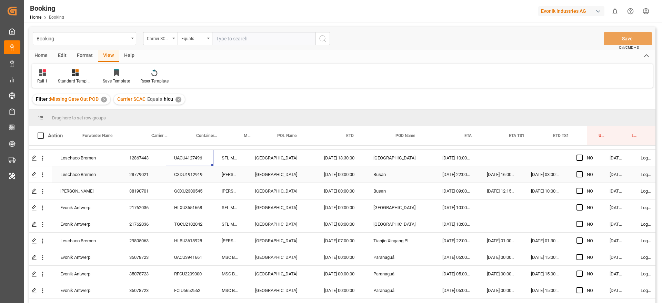
click at [203, 171] on div "CXDU1912919" at bounding box center [190, 174] width 48 height 16
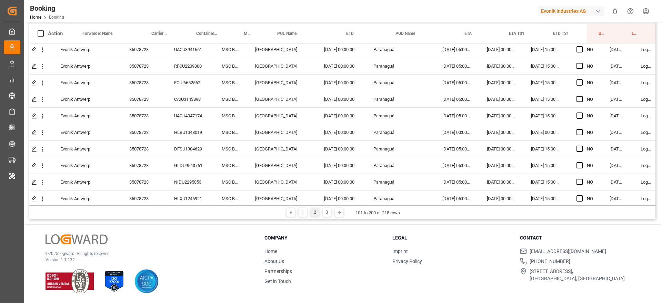
scroll to position [0, 19]
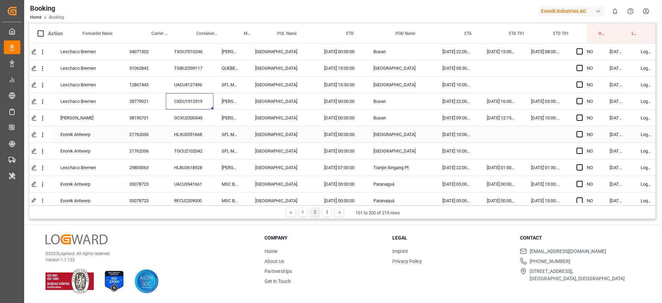
click at [183, 137] on div "HLXU3551668" at bounding box center [190, 134] width 48 height 16
click at [183, 153] on div "TGCU2102042" at bounding box center [190, 151] width 48 height 16
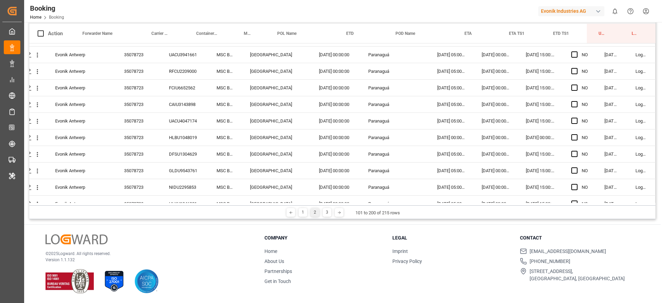
scroll to position [0, 26]
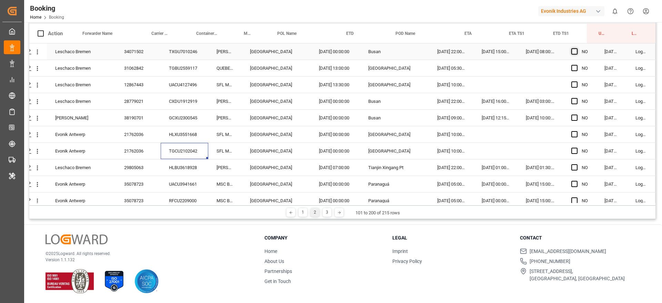
click at [573, 51] on span "Press SPACE to select this row." at bounding box center [574, 51] width 6 height 6
click at [576, 48] on input "Press SPACE to select this row." at bounding box center [576, 48] width 0 height 0
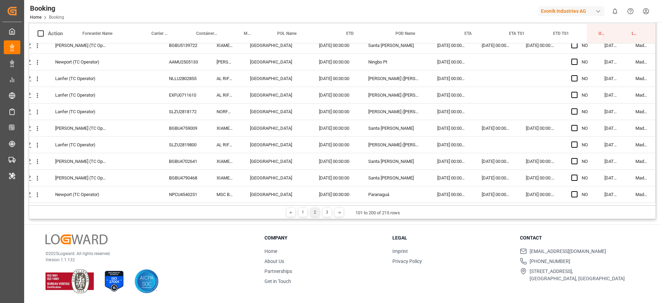
scroll to position [1498, 26]
drag, startPoint x: 593, startPoint y: 58, endPoint x: 563, endPoint y: 179, distance: 124.6
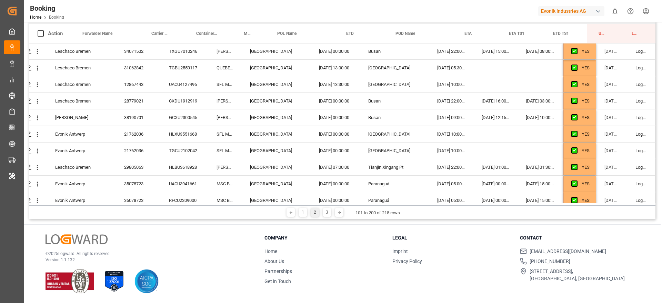
scroll to position [0, 26]
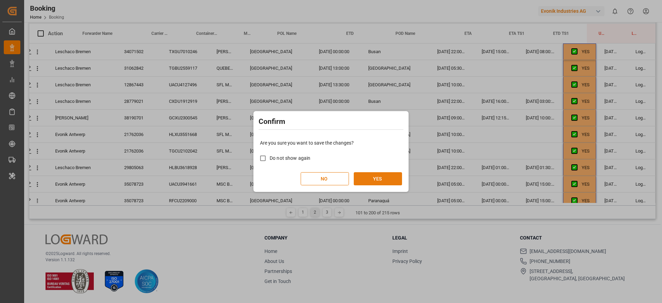
click at [398, 179] on button "YES" at bounding box center [378, 178] width 48 height 13
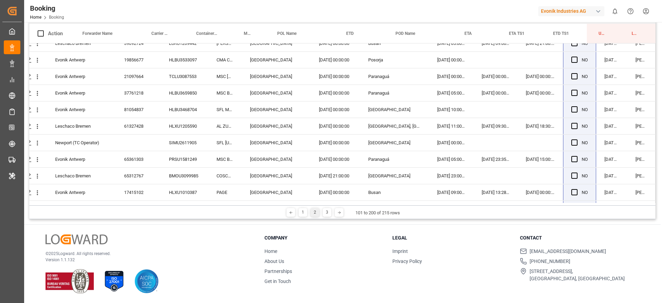
scroll to position [1498, 26]
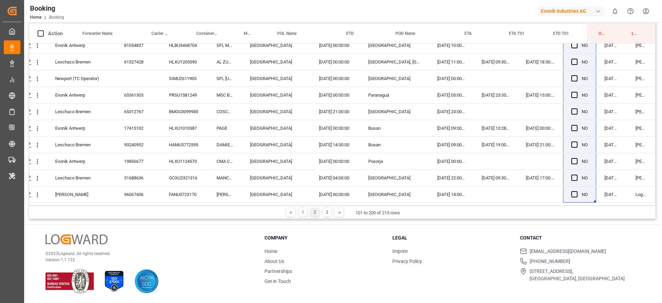
click at [330, 216] on div "1 2 3" at bounding box center [315, 212] width 36 height 9
click at [328, 214] on div "3" at bounding box center [327, 212] width 9 height 9
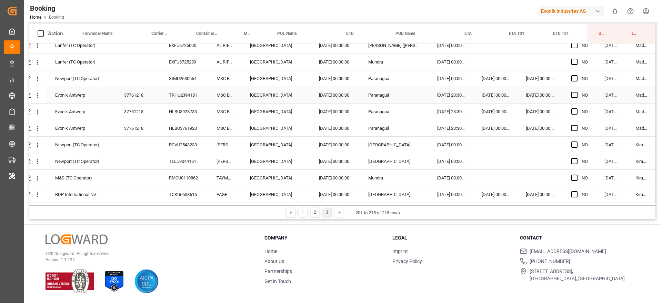
scroll to position [0, 26]
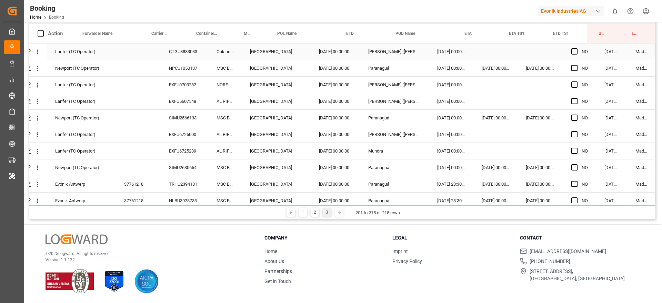
click at [171, 57] on div "CTGU8883033" at bounding box center [185, 51] width 48 height 16
click at [178, 63] on div "NPCU1050137" at bounding box center [185, 68] width 48 height 16
click at [174, 85] on div "EXFU0703282" at bounding box center [185, 85] width 48 height 16
click at [180, 114] on div "SIMU2566133" at bounding box center [185, 118] width 48 height 16
click at [169, 132] on div "EXFU6725000" at bounding box center [185, 134] width 48 height 16
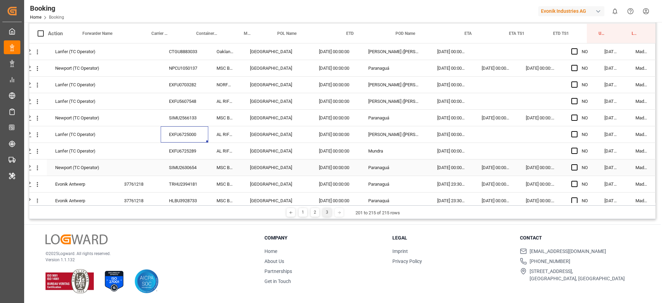
scroll to position [91, 26]
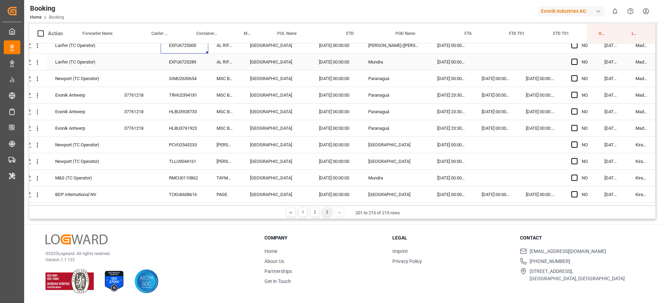
click at [174, 57] on div "EXFU6725289" at bounding box center [185, 62] width 48 height 16
click at [175, 87] on div "TRHU2394181" at bounding box center [185, 95] width 48 height 16
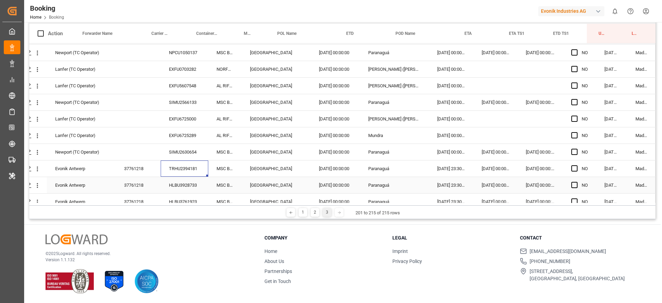
scroll to position [15, 26]
click at [37, 121] on icon "open menu" at bounding box center [37, 120] width 1 height 5
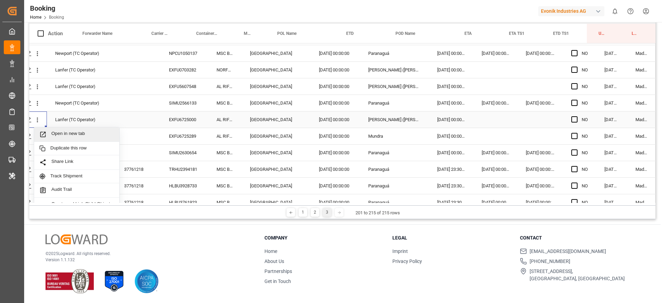
click at [79, 135] on span "Open in new tab" at bounding box center [82, 134] width 63 height 7
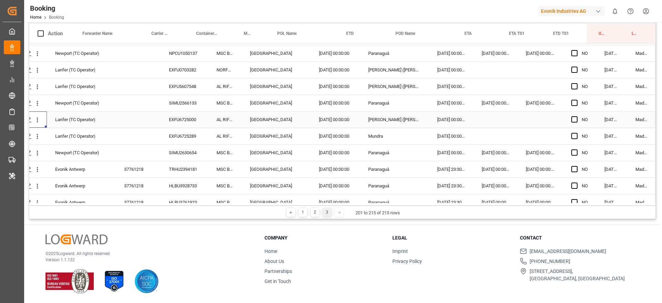
click at [188, 116] on div "EXFU6725000" at bounding box center [185, 119] width 48 height 16
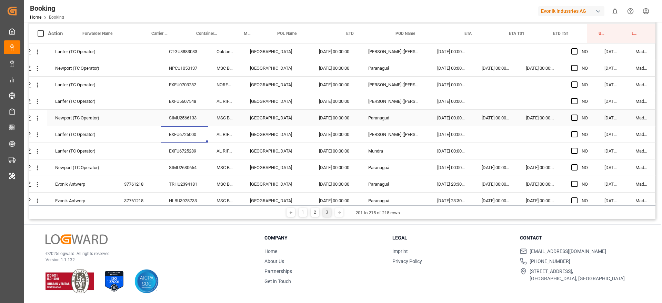
scroll to position [0, 26]
click at [181, 121] on div "SIMU2566133" at bounding box center [185, 118] width 48 height 16
click at [34, 134] on icon "open menu" at bounding box center [37, 134] width 7 height 7
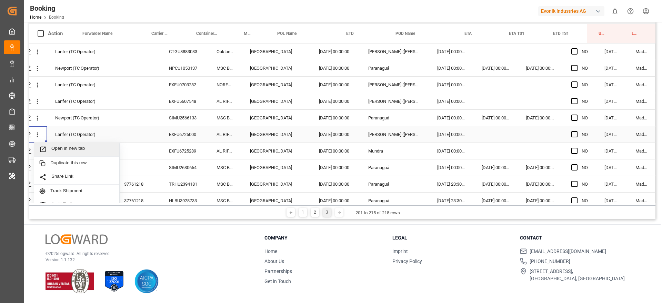
click at [56, 150] on span "Open in new tab" at bounding box center [82, 148] width 63 height 7
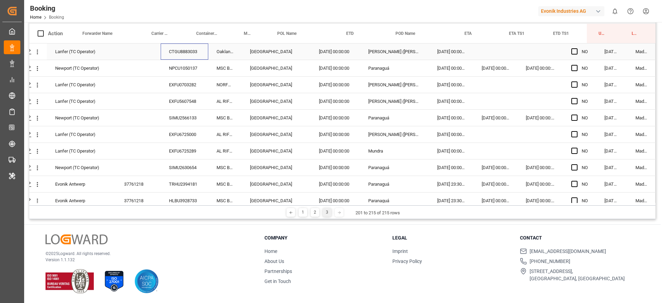
click at [181, 53] on div "CTGU8883033" at bounding box center [185, 51] width 48 height 16
click at [180, 75] on div "NPCU1050137" at bounding box center [185, 68] width 48 height 16
click at [189, 92] on div "Lanfer (TC Operator) CTGU8883033 Oakland Express Rotterdam 18.07.2025 00:00:00 …" at bounding box center [331, 167] width 650 height 248
click at [189, 82] on div "EXFU0703282" at bounding box center [185, 85] width 48 height 16
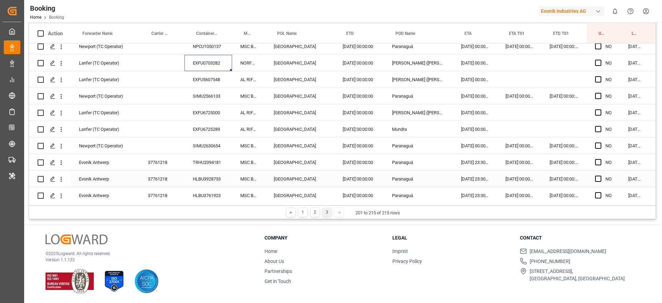
scroll to position [41, 4]
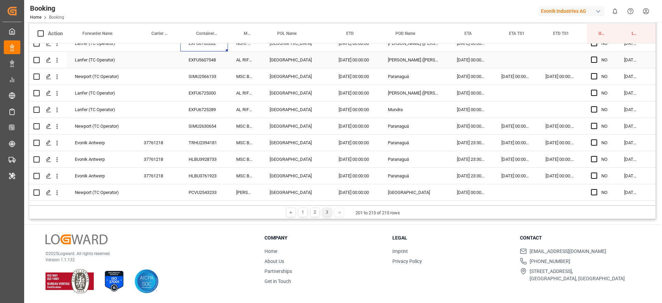
click at [209, 72] on div "SIMU2566133" at bounding box center [204, 76] width 48 height 16
click at [209, 62] on div "EXFU5607548" at bounding box center [204, 60] width 48 height 16
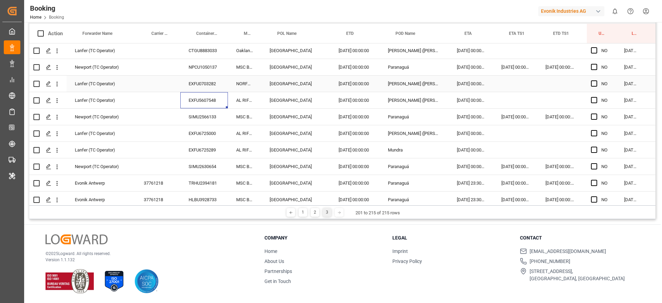
scroll to position [1, 4]
click at [59, 71] on button "open menu" at bounding box center [56, 66] width 7 height 13
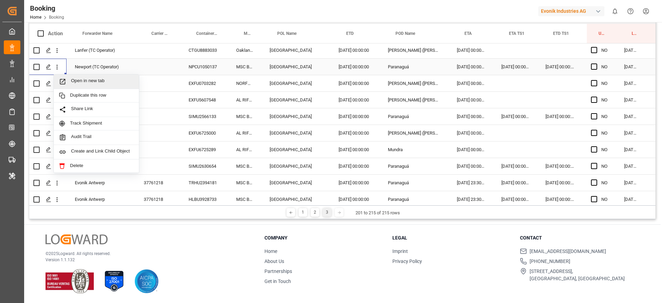
click at [89, 88] on div "Open in new tab" at bounding box center [96, 81] width 85 height 14
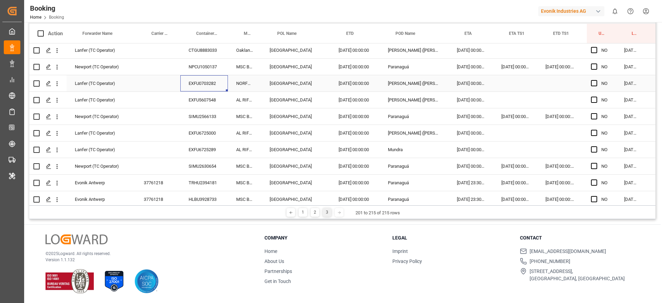
click at [209, 85] on div "EXFU0703282" at bounding box center [204, 83] width 48 height 16
click at [207, 97] on div "EXFU5607548" at bounding box center [204, 100] width 48 height 16
click at [213, 124] on div "SIMU2566133" at bounding box center [204, 116] width 48 height 16
click at [220, 140] on div "Lanfer (TC Operator) CTGU8883033 Oakland Express Rotterdam 18.07.2025 00:00:00 …" at bounding box center [350, 166] width 650 height 248
click at [220, 134] on div "EXFU6725000" at bounding box center [204, 133] width 48 height 16
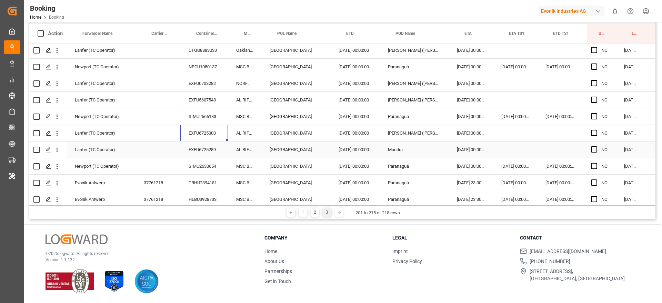
click at [205, 156] on div "EXFU6725289" at bounding box center [204, 149] width 48 height 16
click at [200, 156] on div "EXFU6725289" at bounding box center [204, 149] width 48 height 16
click at [201, 162] on div "SIMU2630654" at bounding box center [204, 166] width 48 height 16
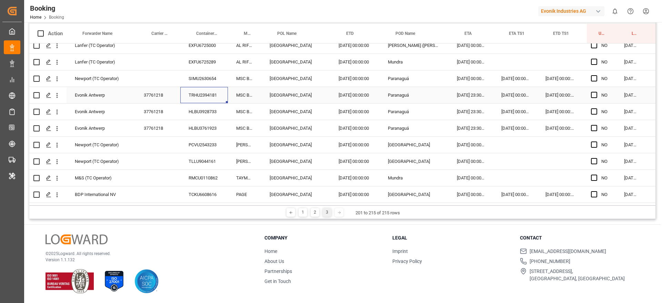
click at [207, 98] on div "TRHU2394181" at bounding box center [204, 95] width 48 height 16
click at [197, 112] on div "HLBU3928733" at bounding box center [204, 111] width 48 height 16
click at [191, 125] on div "HLBU3761923" at bounding box center [204, 128] width 48 height 16
click at [216, 137] on div "PCVU2543233" at bounding box center [204, 145] width 48 height 16
click at [194, 154] on div "TLLU9044161" at bounding box center [204, 161] width 48 height 16
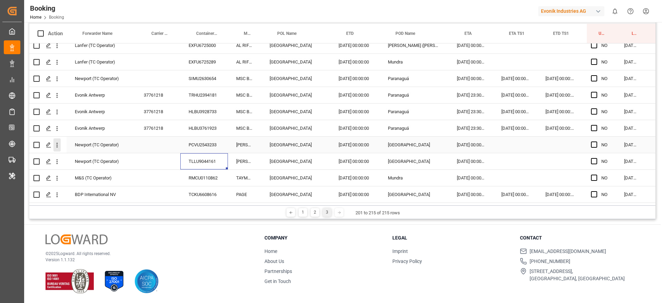
click at [55, 143] on icon "open menu" at bounding box center [56, 144] width 7 height 7
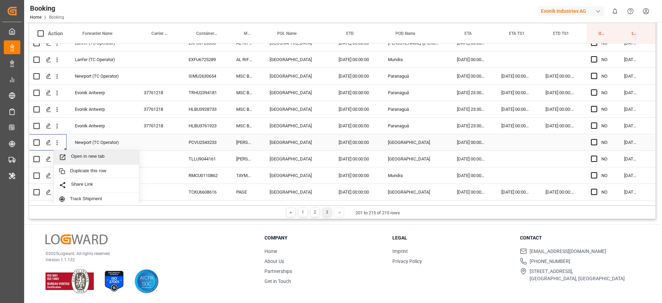
click at [81, 161] on div "Open in new tab" at bounding box center [96, 157] width 85 height 14
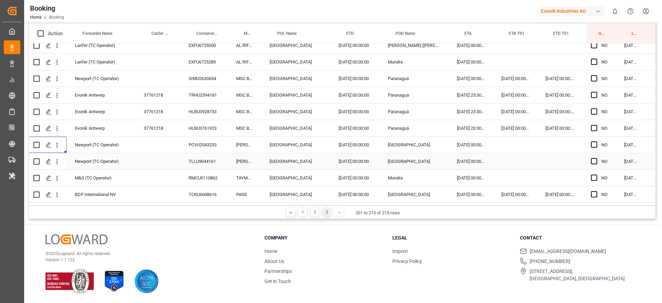
click at [202, 159] on div "TLLU9044161" at bounding box center [204, 161] width 48 height 16
click at [214, 182] on div "Lanfer (TC Operator) CTGU8883033 Oakland Express Rotterdam 18.07.2025 00:00:00 …" at bounding box center [350, 78] width 650 height 248
click at [214, 182] on div "RMCU0110862" at bounding box center [204, 178] width 48 height 16
click at [262, 187] on div "[GEOGRAPHIC_DATA]" at bounding box center [295, 194] width 69 height 16
click at [208, 173] on div "RMCU0110862" at bounding box center [204, 178] width 48 height 16
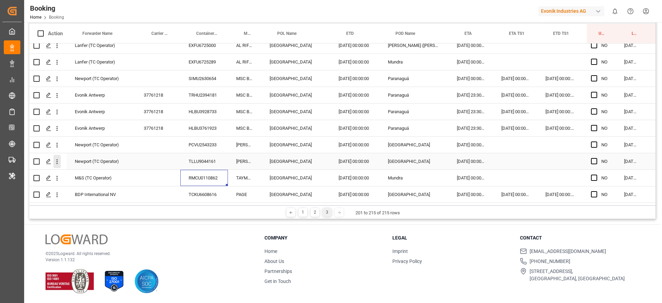
click at [58, 163] on button "open menu" at bounding box center [56, 161] width 7 height 13
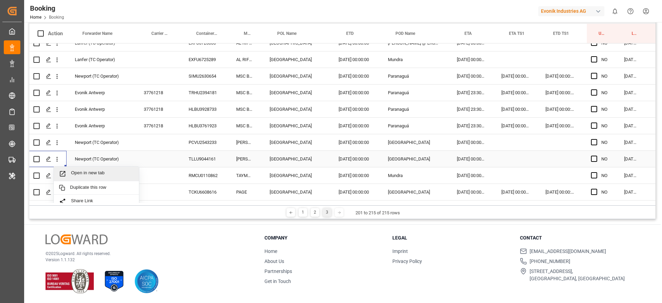
click at [86, 177] on span "Open in new tab" at bounding box center [102, 173] width 63 height 7
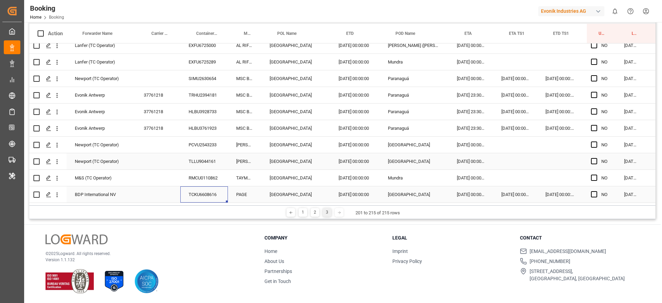
click at [182, 189] on div "TCKU6608616" at bounding box center [204, 194] width 48 height 16
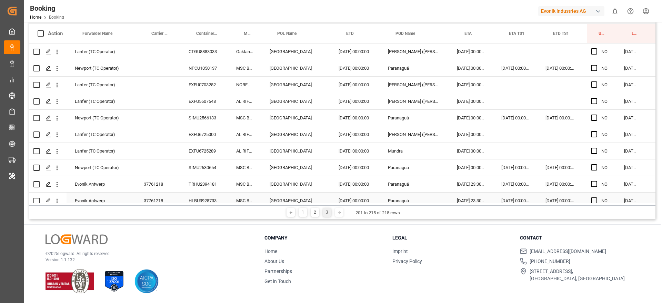
scroll to position [0, 0]
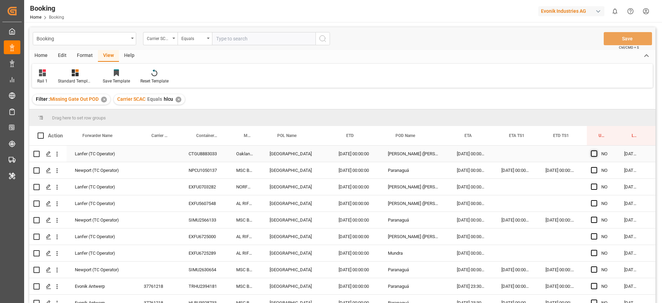
click at [595, 152] on span "Press SPACE to select this row." at bounding box center [594, 153] width 6 height 6
click at [596, 150] on input "Press SPACE to select this row." at bounding box center [596, 150] width 0 height 0
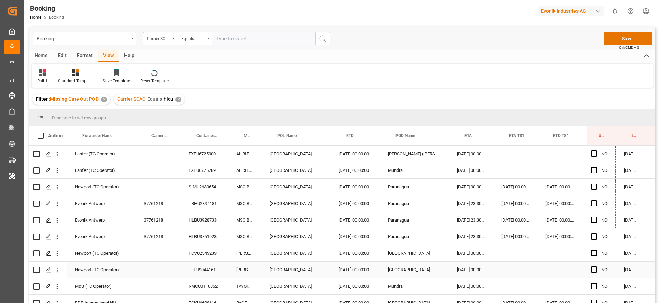
scroll to position [91, 4]
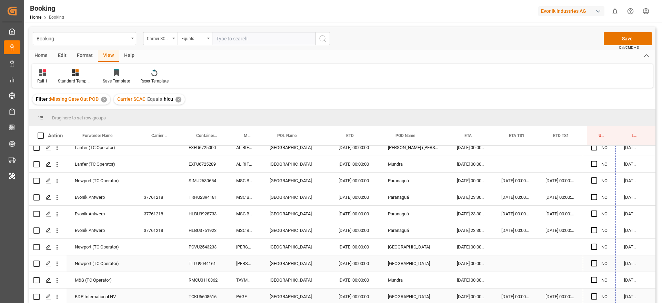
drag, startPoint x: 615, startPoint y: 160, endPoint x: 601, endPoint y: 301, distance: 141.3
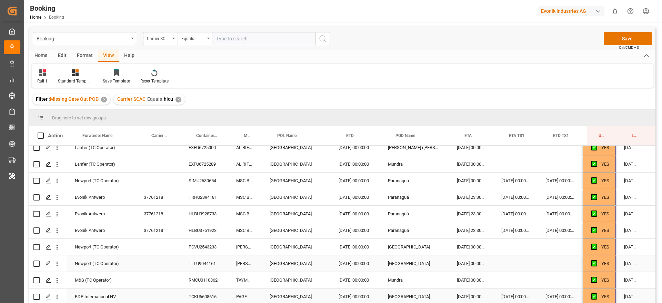
scroll to position [39, 0]
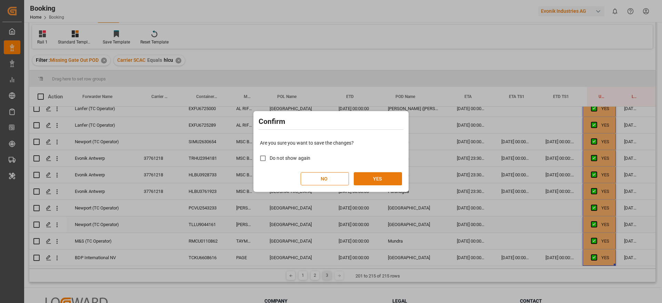
click at [398, 182] on button "YES" at bounding box center [378, 178] width 48 height 13
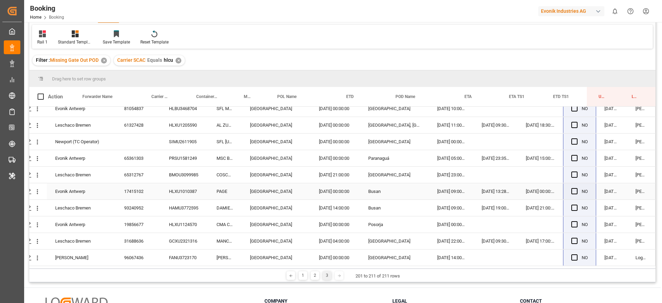
scroll to position [102, 0]
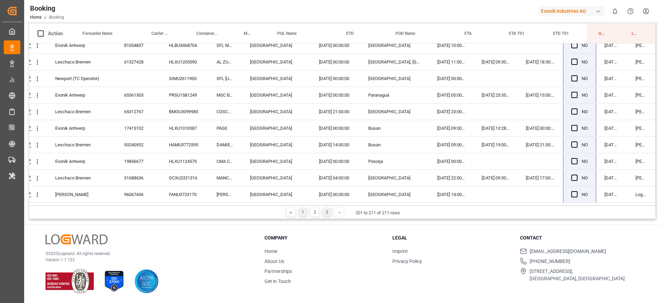
click at [304, 216] on div "1" at bounding box center [303, 212] width 9 height 9
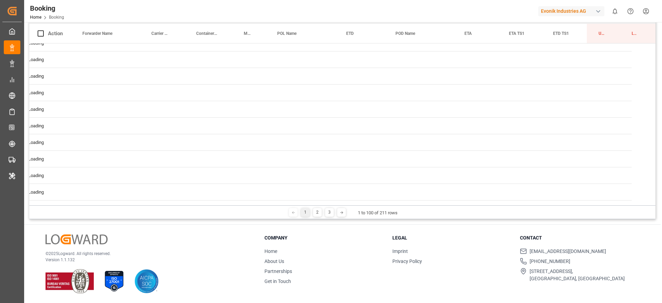
scroll to position [0, 26]
click at [334, 74] on div at bounding box center [334, 74] width 0 height 0
click at [343, 75] on div at bounding box center [343, 75] width 28 height 28
click at [350, 75] on div at bounding box center [350, 74] width 2 height 2
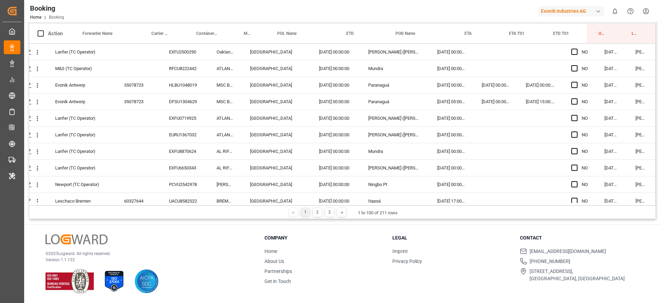
scroll to position [1498, 26]
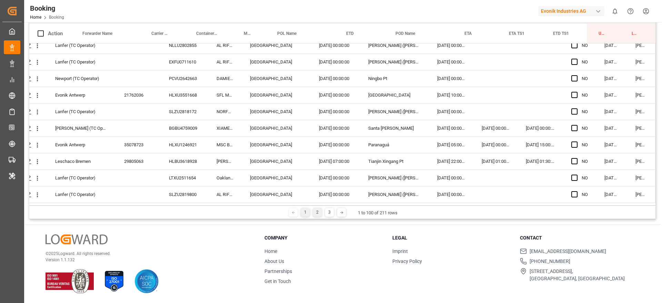
click at [315, 215] on div "2" at bounding box center [317, 212] width 9 height 9
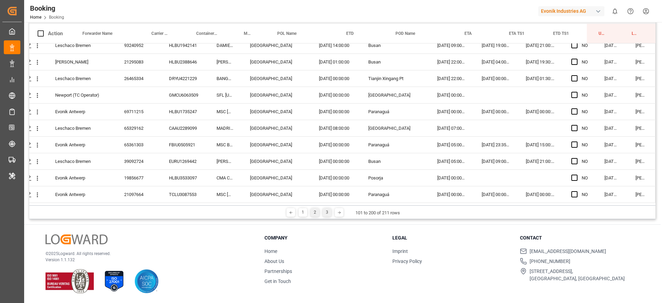
click at [323, 215] on div "3" at bounding box center [327, 212] width 9 height 9
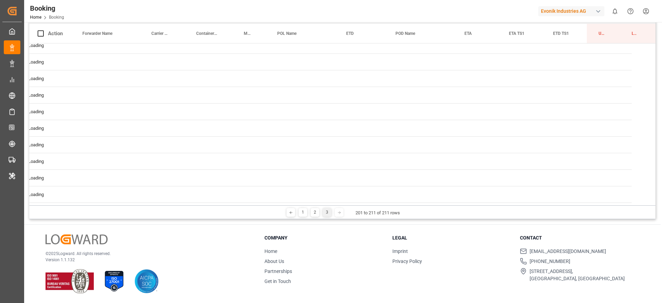
scroll to position [0, 26]
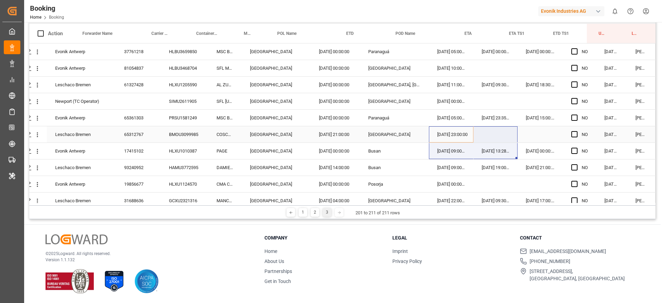
click at [493, 142] on div "Press SPACE to select this row." at bounding box center [495, 134] width 44 height 16
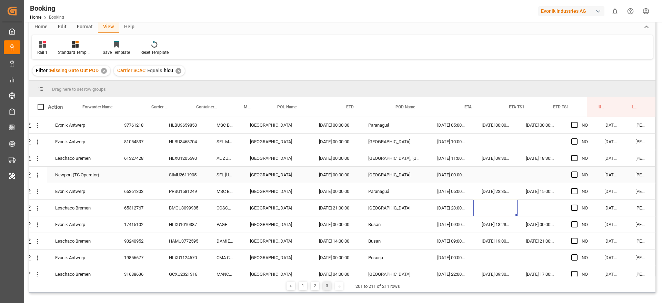
scroll to position [21, 0]
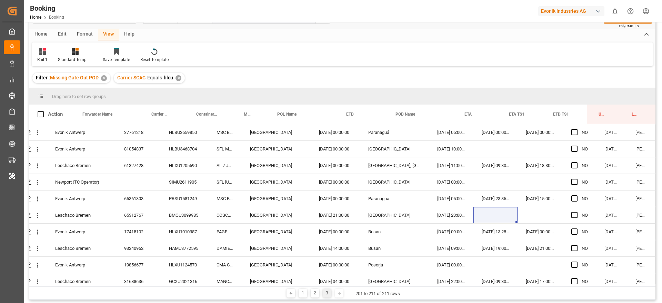
click at [178, 79] on div "✕" at bounding box center [178, 78] width 6 height 6
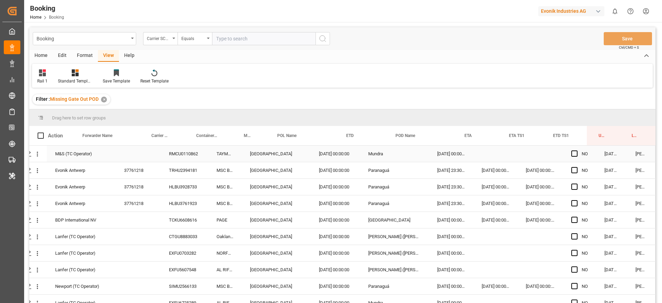
click at [188, 149] on div "RMCU0110862" at bounding box center [185, 153] width 48 height 16
click at [240, 42] on input "text" at bounding box center [263, 38] width 103 height 13
type input "cosu"
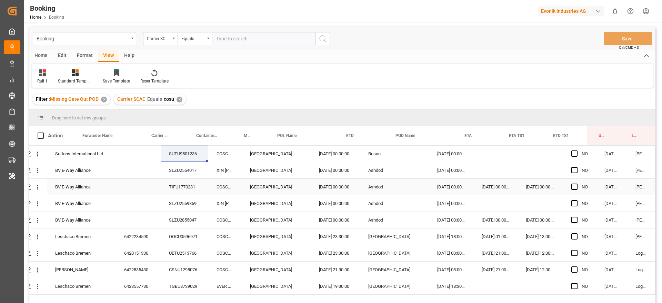
scroll to position [102, 0]
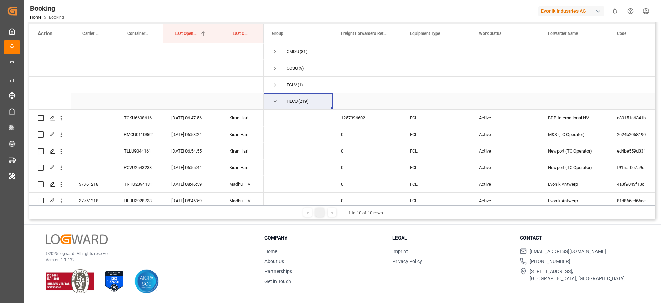
click at [274, 102] on span "Press SPACE to select this row." at bounding box center [275, 101] width 6 height 6
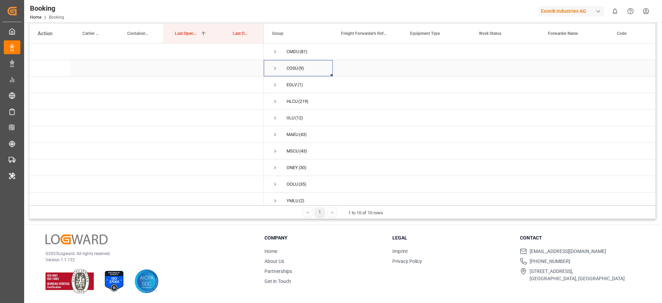
click at [276, 68] on span "Press SPACE to select this row." at bounding box center [275, 68] width 6 height 6
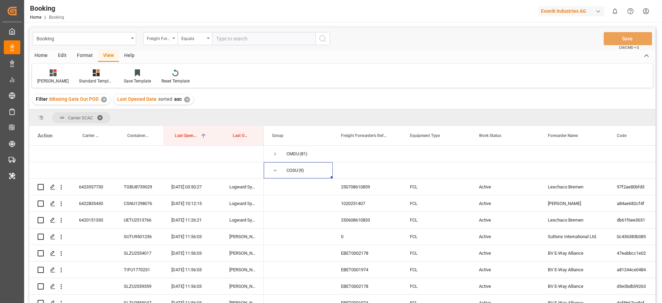
click at [80, 53] on div "Format" at bounding box center [85, 56] width 26 height 12
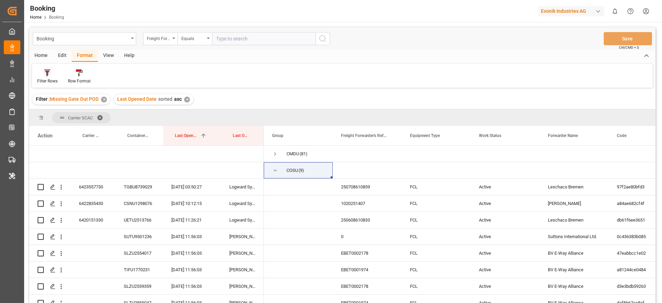
click at [60, 71] on div "Filter Rows" at bounding box center [47, 76] width 31 height 15
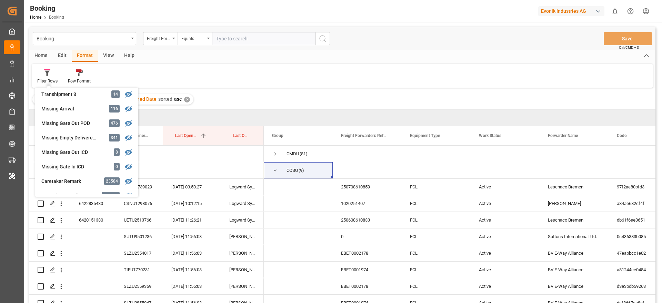
click at [149, 115] on div "Carrier SCAC" at bounding box center [342, 117] width 626 height 17
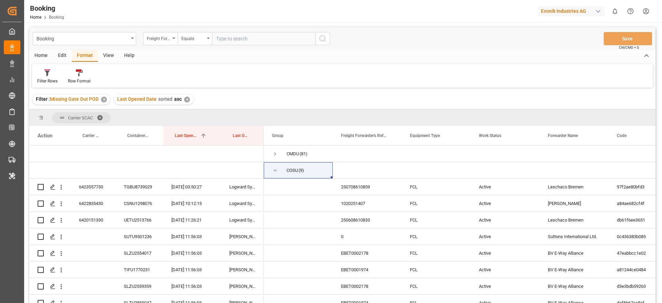
click at [104, 116] on span at bounding box center [102, 117] width 11 height 6
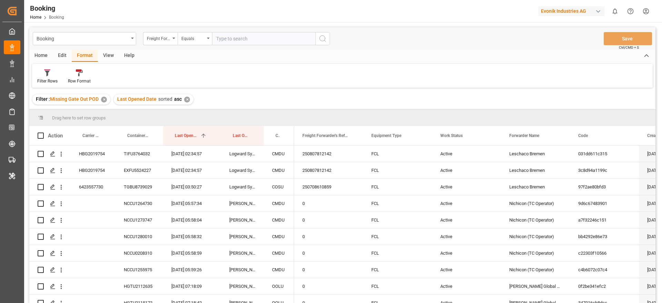
click at [190, 96] on div "Last Opened Date sorted asc ✕" at bounding box center [154, 99] width 80 height 10
click at [190, 98] on div "Last Opened Date sorted asc ✕" at bounding box center [154, 99] width 80 height 10
click at [188, 99] on div "✕" at bounding box center [187, 100] width 6 height 6
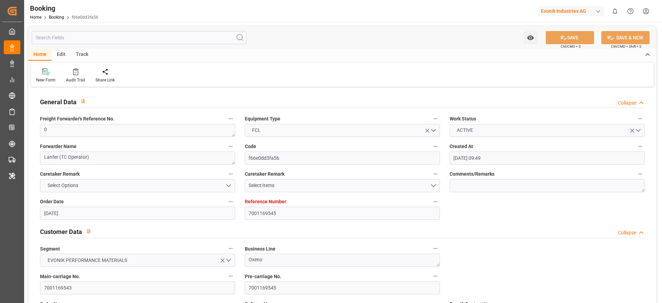
type input "[DATE] 09:49"
type input "[DATE]"
type input "[DATE] 00:00"
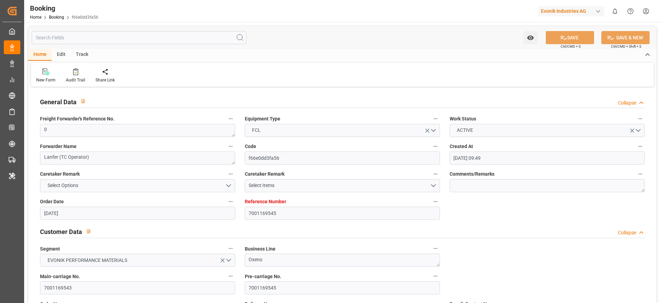
type input "[DATE] 00:00"
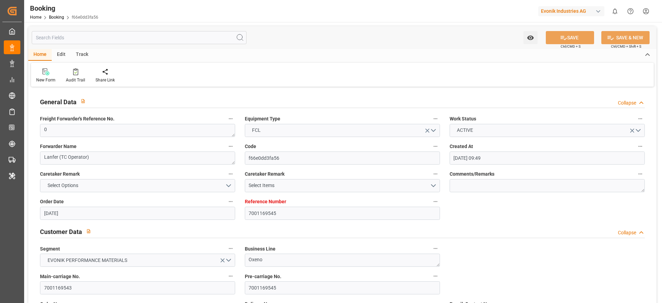
type input "[DATE] 00:00"
type input "[DATE]"
type input "[DATE] 09:10"
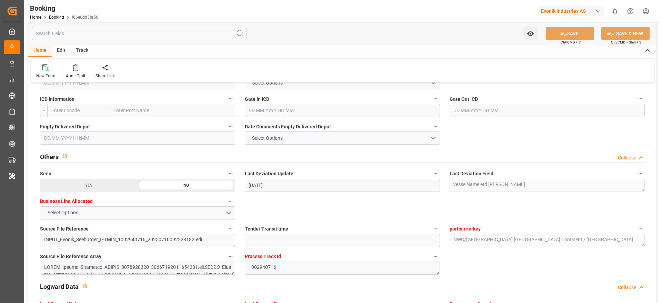
scroll to position [1030, 0]
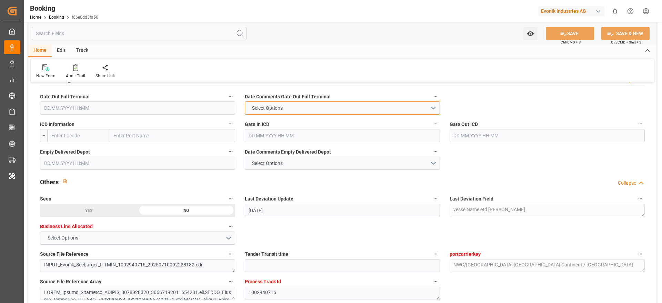
click at [304, 111] on button "Select Options" at bounding box center [342, 107] width 195 height 13
drag, startPoint x: 307, startPoint y: 128, endPoint x: 305, endPoint y: 132, distance: 4.0
click at [306, 129] on div "NOT REQUIRED" at bounding box center [342, 131] width 194 height 14
click at [297, 109] on button "NOT REQUIRED" at bounding box center [342, 107] width 195 height 13
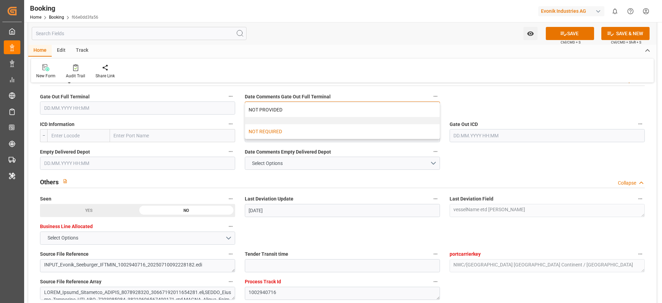
click at [298, 120] on div at bounding box center [342, 120] width 194 height 7
click at [299, 111] on button "Select Options" at bounding box center [342, 107] width 195 height 13
click at [299, 112] on div "NOT PROVIDED" at bounding box center [342, 109] width 194 height 14
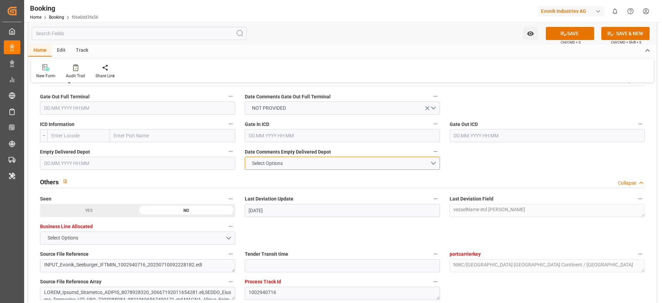
click at [286, 158] on button "Select Options" at bounding box center [342, 163] width 195 height 13
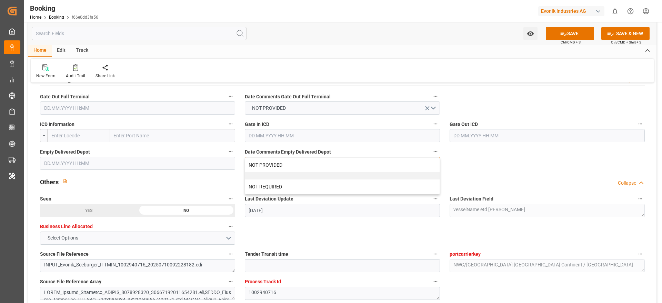
click at [286, 167] on div "NOT PROVIDED" at bounding box center [342, 165] width 194 height 14
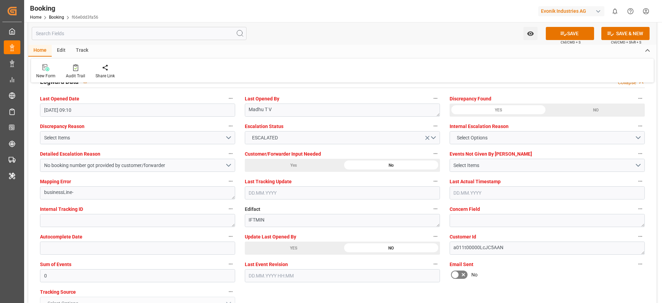
scroll to position [1293, 0]
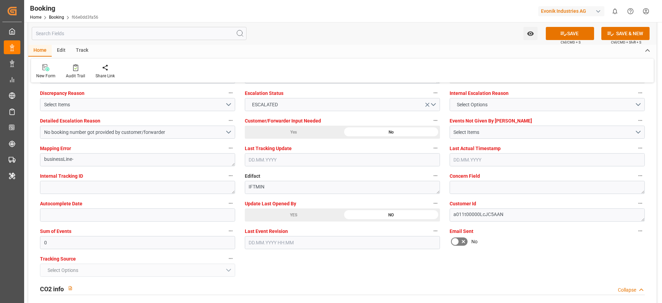
click at [139, 231] on label "Sum of Events" at bounding box center [137, 231] width 195 height 10
click at [226, 231] on button "Sum of Events" at bounding box center [230, 230] width 9 height 9
click at [135, 238] on div "Description Audits" at bounding box center [331, 151] width 662 height 303
click at [135, 238] on input "0" at bounding box center [137, 242] width 195 height 13
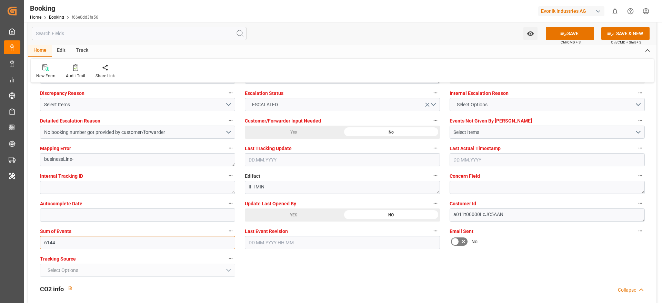
type input "6144"
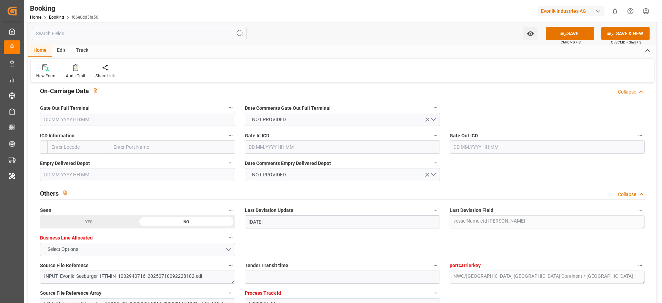
scroll to position [1013, 0]
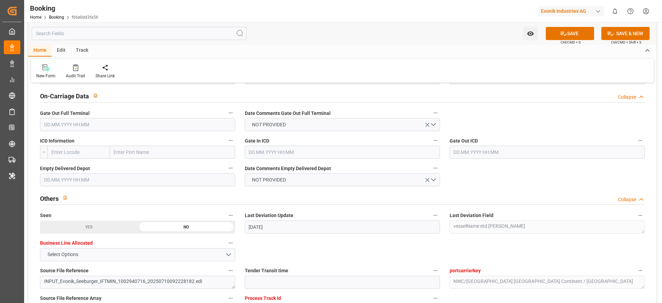
click at [248, 187] on div "Date Comments Empty Delivered Depot NOT PROVIDED" at bounding box center [342, 175] width 205 height 28
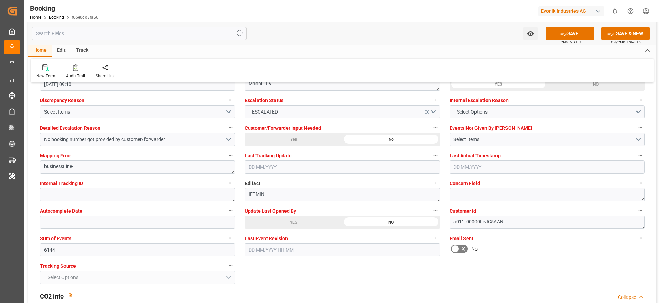
scroll to position [1283, 0]
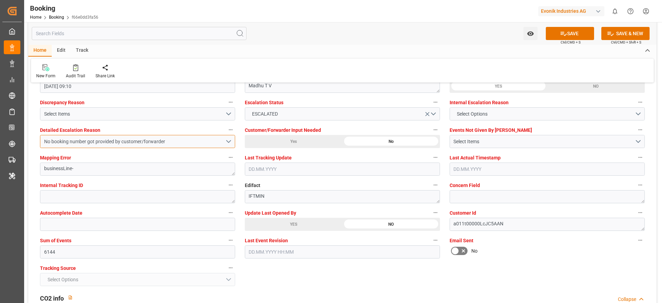
click at [111, 136] on button "No booking number got provided by customer/forwarder" at bounding box center [137, 141] width 195 height 13
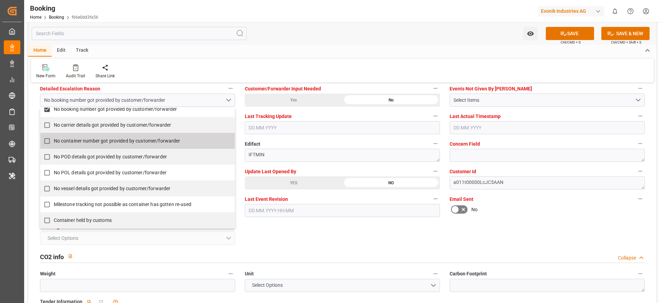
scroll to position [0, 0]
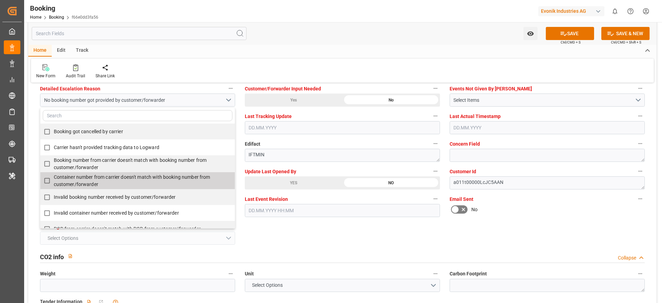
click at [463, 243] on div "General Data Collapse Freight Forwarder's Reference No. 0 Equipment Type FCL Wo…" at bounding box center [342, 297] width 628 height 3066
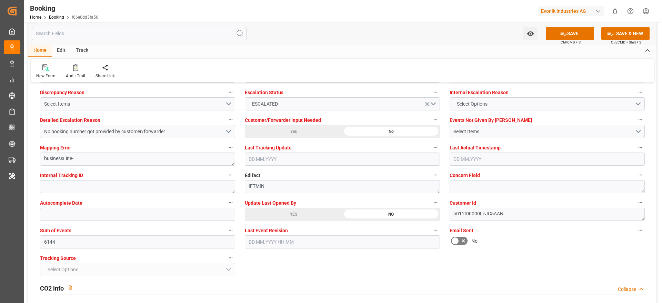
scroll to position [1292, 0]
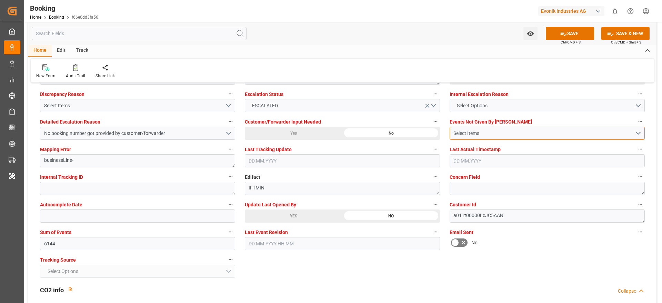
click at [478, 134] on div "Select Items" at bounding box center [543, 133] width 181 height 7
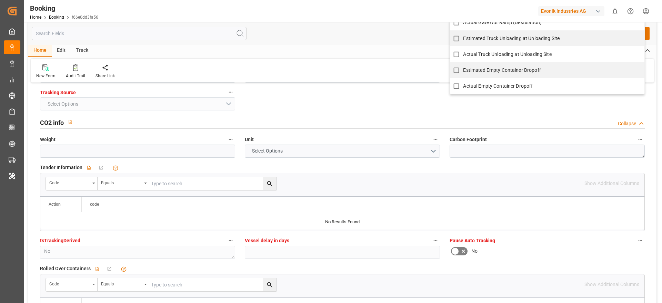
scroll to position [1310, 0]
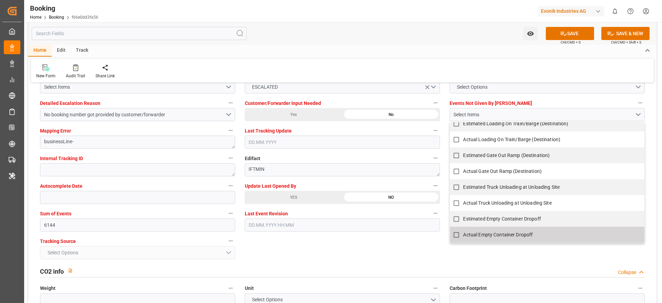
click at [485, 229] on label "Actual Empty Container Dropoff" at bounding box center [543, 234] width 187 height 13
checkbox input "true"
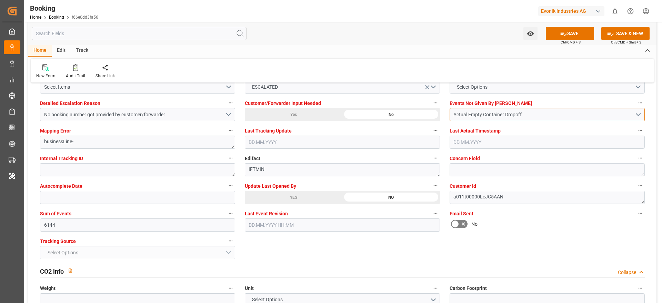
click at [497, 110] on button "Actual Empty Container Dropoff" at bounding box center [547, 114] width 195 height 13
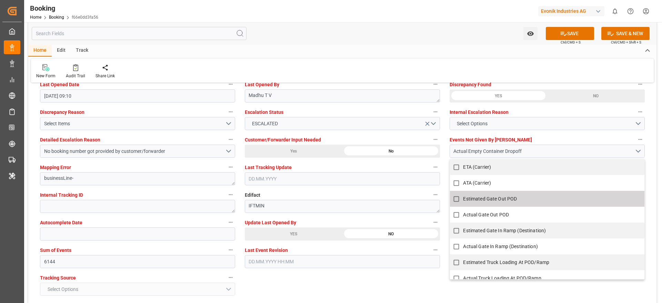
scroll to position [436, 0]
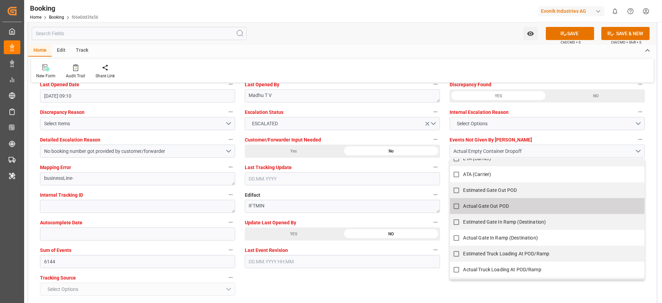
click at [506, 206] on span "Actual Gate Out POD" at bounding box center [486, 206] width 46 height 6
checkbox input "true"
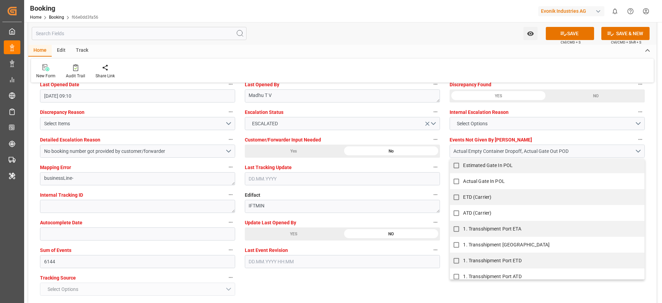
scroll to position [0, 0]
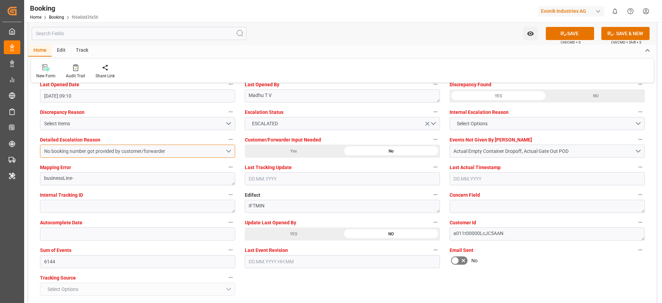
click at [152, 149] on div "No booking number got provided by customer/forwarder" at bounding box center [134, 151] width 181 height 7
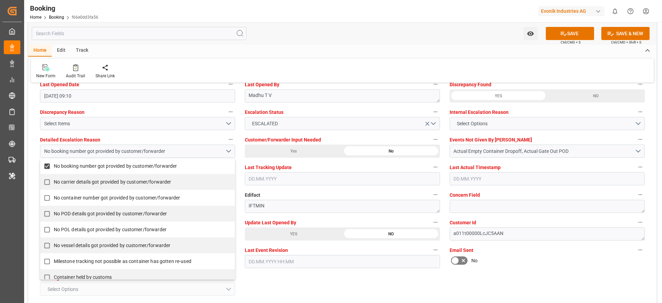
scroll to position [167, 0]
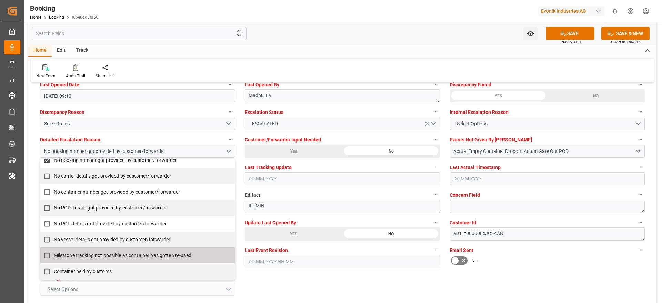
click at [122, 252] on span "Milestone tracking not possible as container has gotten re-used" at bounding box center [123, 255] width 138 height 6
checkbox input "true"
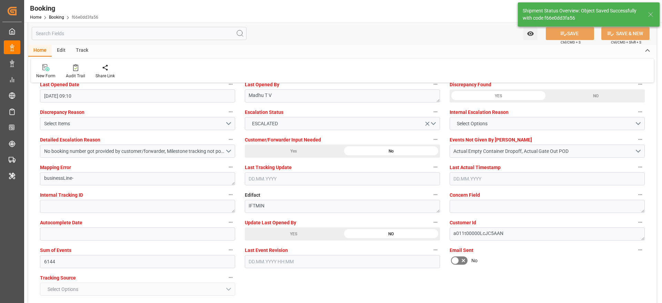
type textarea "[PERSON_NAME]"
type input "[DATE] 12:25"
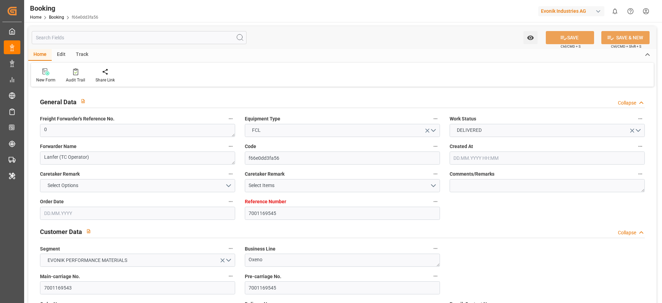
type input "7001169545"
type input "9525912"
type input "Hapag [PERSON_NAME]"
type input "Hapag Lloyd Aktiengesellschaft"
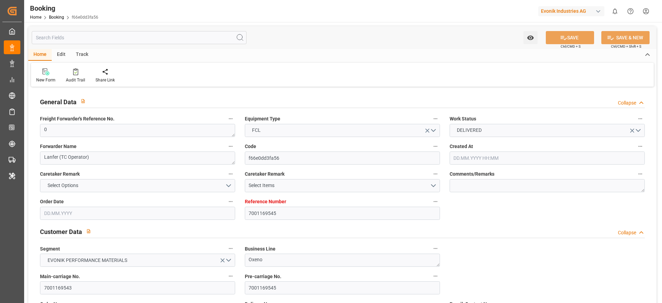
type input "NLRTM"
type input "INNSA"
type input "47"
type input "6144"
type input "[DATE] 09:49"
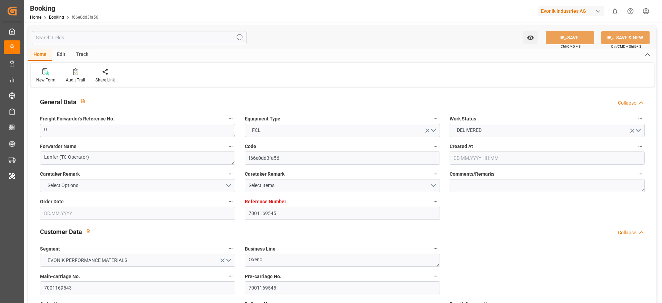
type input "[DATE]"
type input "[DATE] 00:00"
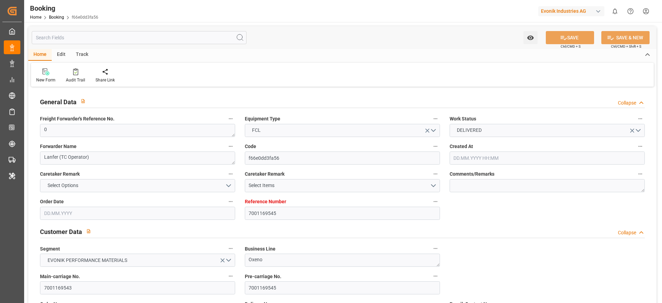
type input "[DATE] 00:00"
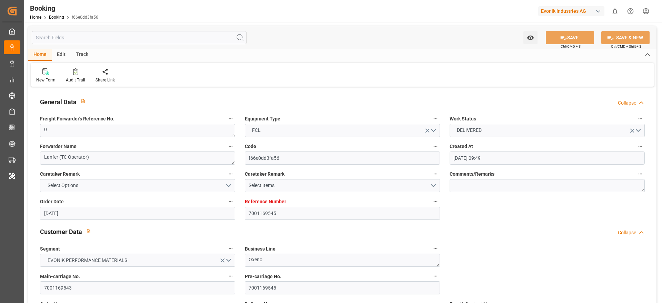
type input "[DATE] 00:00"
type input "[DATE]"
type input "[DATE] 12:25"
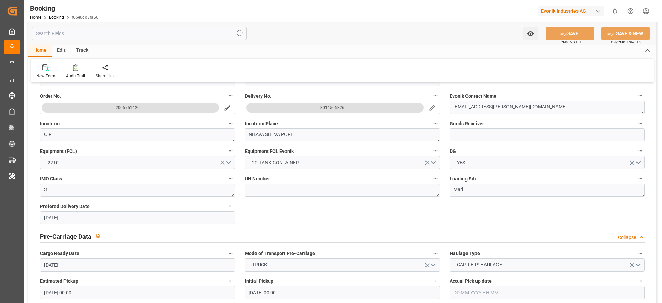
scroll to position [458, 0]
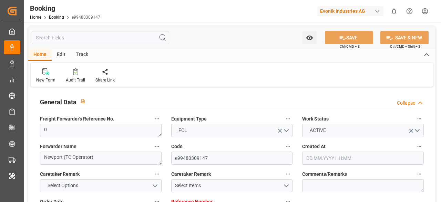
type input "7001194169"
type input "9702106"
type input "Hapag [PERSON_NAME]"
type input "Hapag Lloyd Aktiengesellschaft"
type input "BEANR"
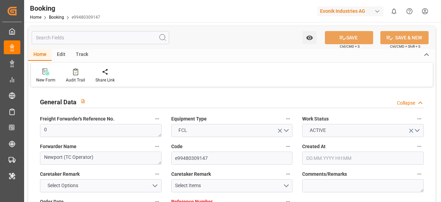
type input "BRPNG"
type input "55"
type input "BRRIG"
type input "27"
type input "0"
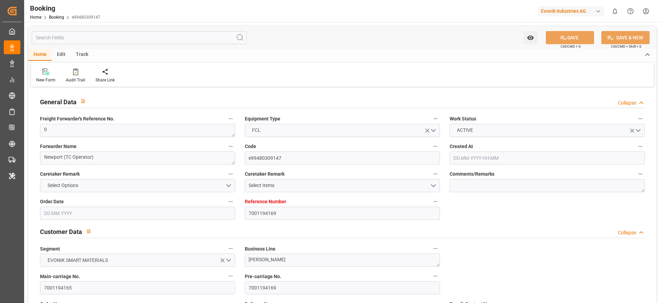
type input "[DATE] 14:59"
type input "[DATE]"
type input "[DATE] 00:00"
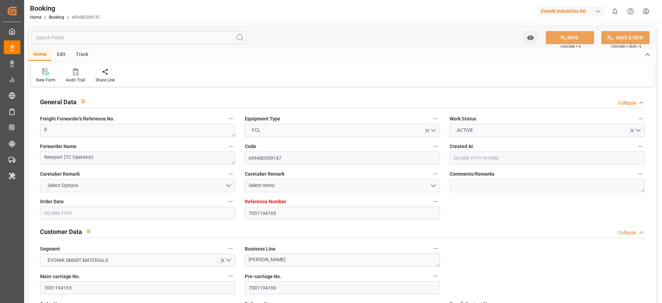
type input "[DATE] 00:00"
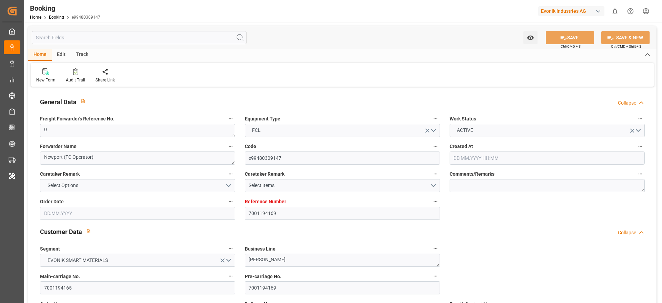
type input "[DATE] 00:00"
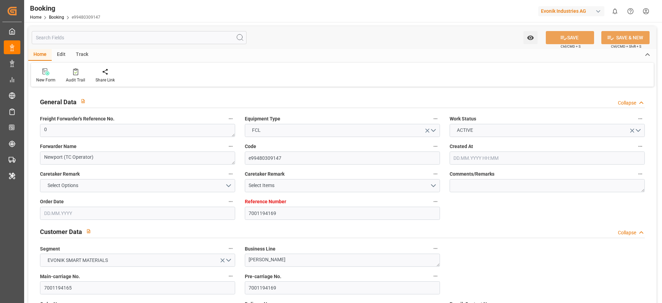
type input "[DATE] 00:00"
type input "[DATE]"
type input "[DATE] 09:10"
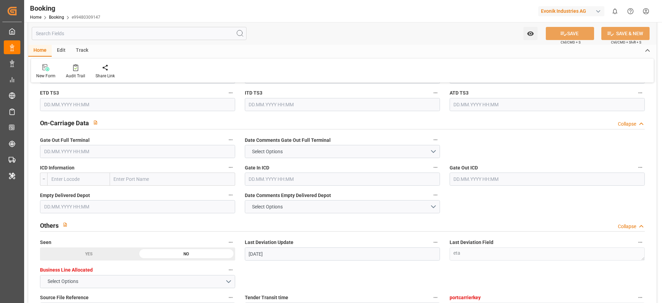
scroll to position [1007, 0]
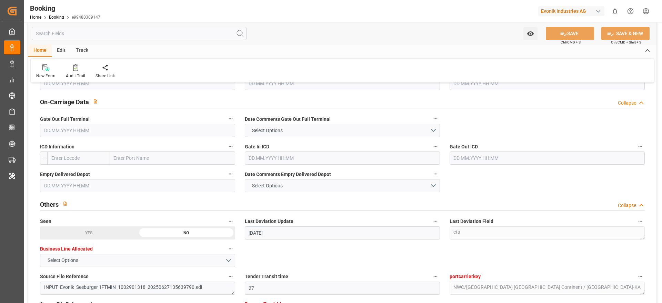
click at [111, 127] on input "text" at bounding box center [137, 130] width 195 height 13
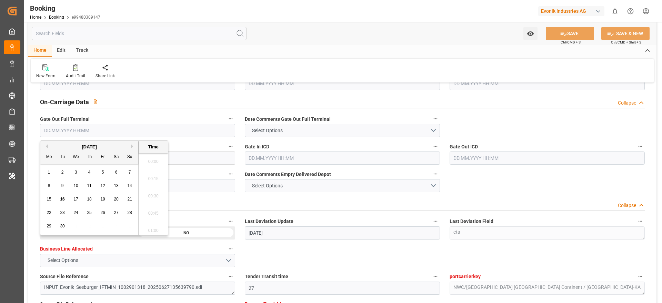
scroll to position [1192, 0]
click at [51, 199] on div "15" at bounding box center [49, 199] width 9 height 8
type input "[DATE] 00:00"
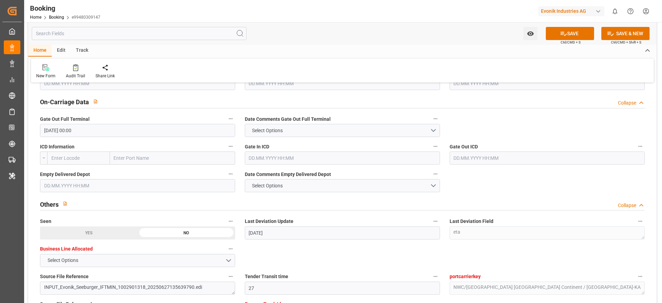
click at [188, 70] on div "New Form Audit Trail Share Link" at bounding box center [342, 71] width 623 height 24
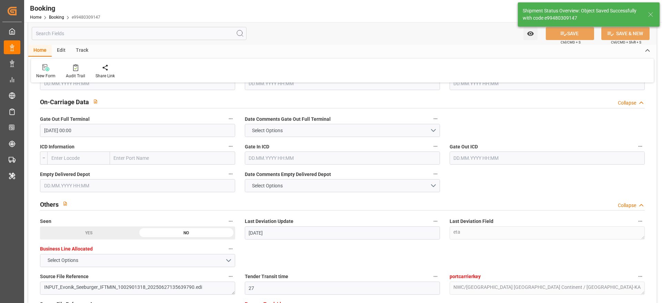
type textarea "[PERSON_NAME]"
type input "[DATE] 12:27"
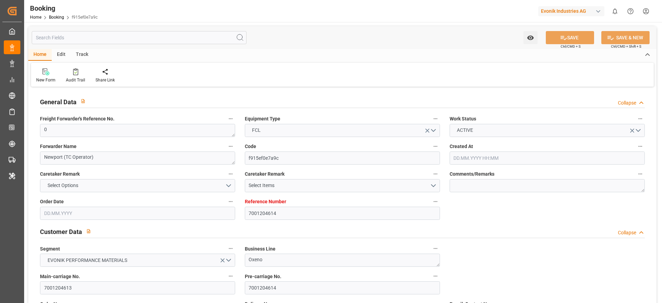
type input "7001204614"
type input "9321524"
type input "Hapag [PERSON_NAME]"
type input "Hapag Lloyd Aktiengesellschaft"
type input "NLRTM"
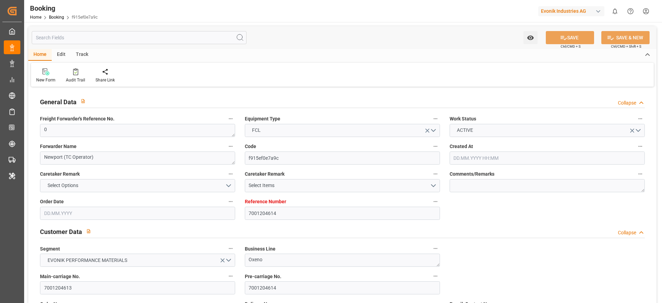
type input "CNSGH"
type input "42"
type input "0"
type input "[DATE] 11:30"
type input "[DATE]"
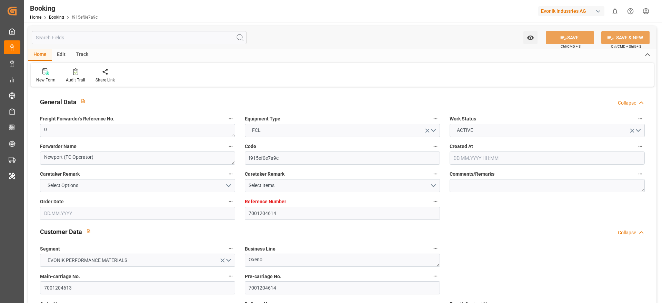
type input "[DATE]"
type input "[DATE] 00:00"
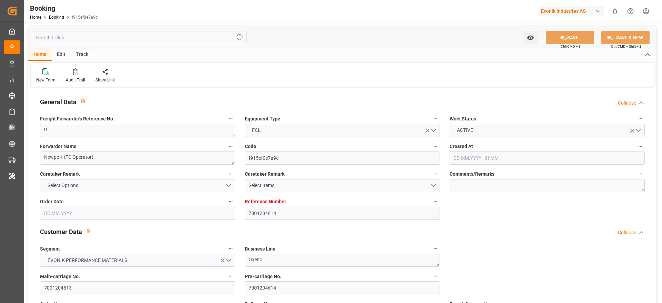
type input "[DATE] 00:00"
type input "[DATE]"
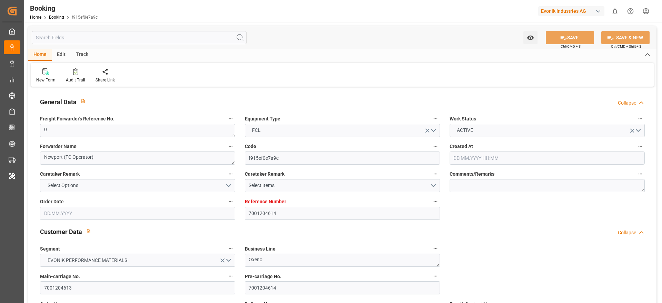
type input "[DATE] 06:55"
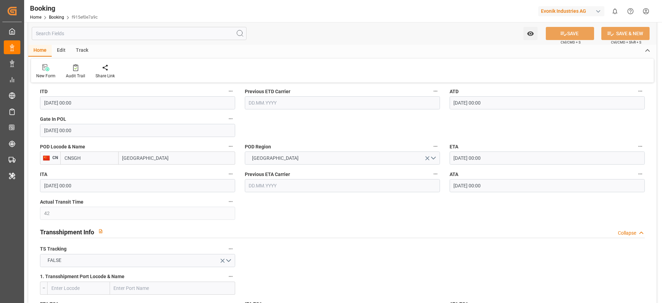
scroll to position [577, 0]
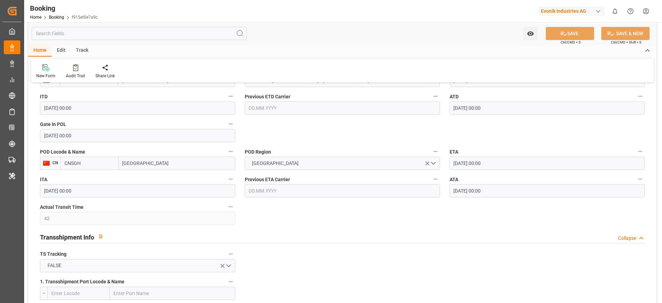
click at [158, 164] on input "[GEOGRAPHIC_DATA]" at bounding box center [177, 163] width 117 height 13
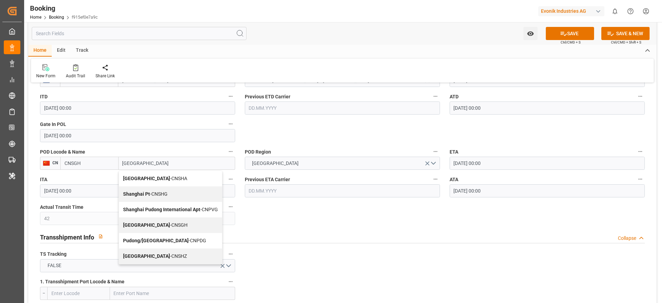
click at [147, 223] on span "Shanghai - CNSGH" at bounding box center [155, 225] width 64 height 6
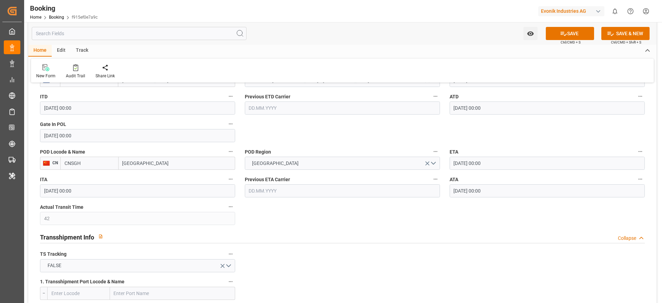
type input "[GEOGRAPHIC_DATA]"
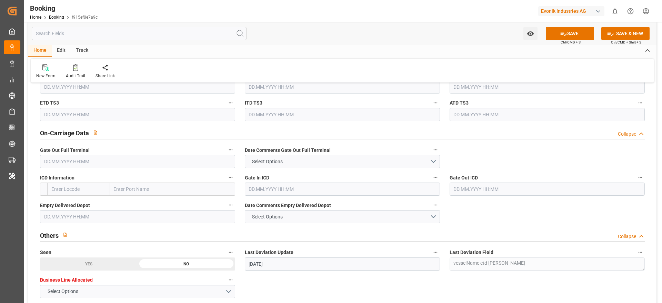
scroll to position [1049, 0]
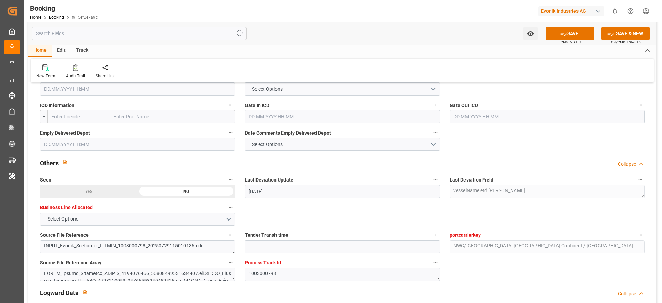
click at [176, 88] on input "text" at bounding box center [137, 88] width 195 height 13
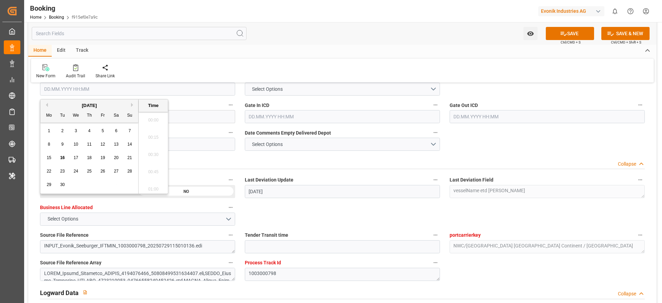
scroll to position [1192, 0]
click at [52, 157] on div "15" at bounding box center [49, 158] width 9 height 8
type input "[DATE] 00:00"
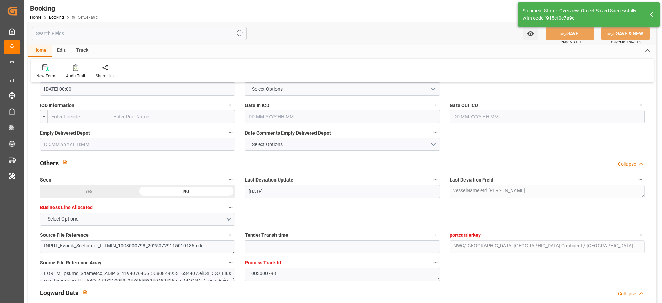
type textarea "[PERSON_NAME]"
type input "[DATE] 12:29"
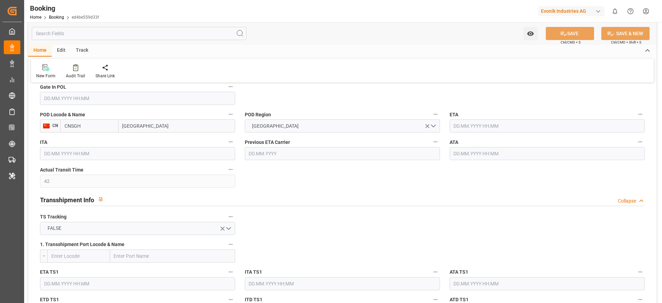
type input "7001204615"
type input "9321524"
type input "Hapag [PERSON_NAME]"
type input "Hapag Lloyd Aktiengesellschaft"
type input "NLRTM"
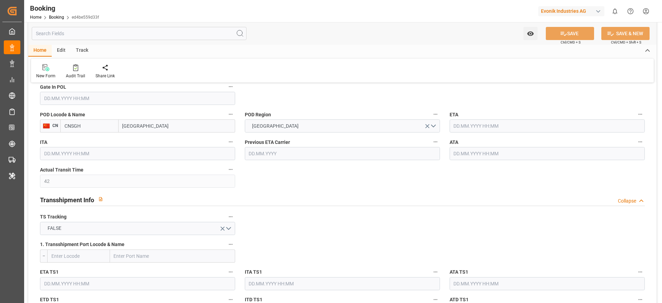
type input "CNSGH"
type input "42"
type input "0"
type input "[DATE] 11:30"
type input "[DATE]"
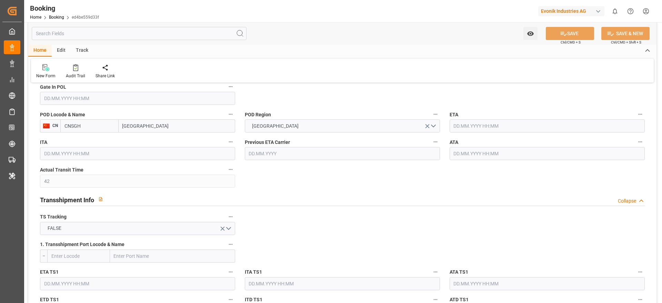
type input "[DATE]"
type input "[DATE] 00:00"
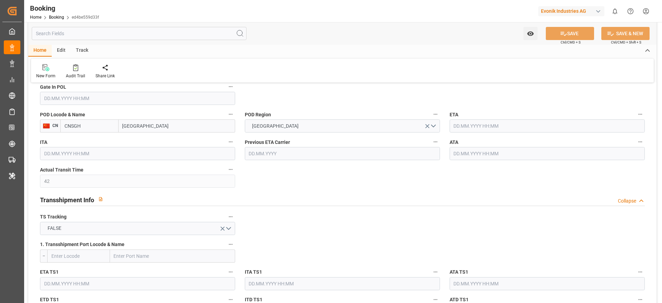
type input "29.07.2025 00:00"
type input "15.09.2025 00:00"
type input "14.09.2025 00:00"
type input "29.07.2025"
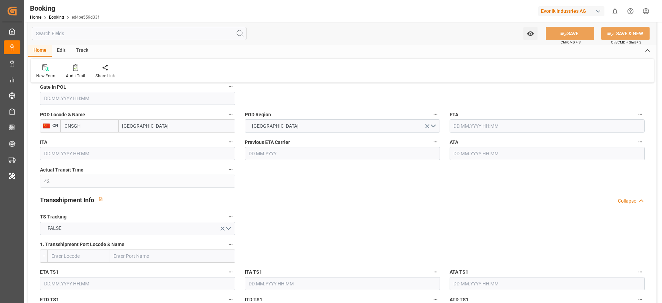
type input "15.09.2025 06:54"
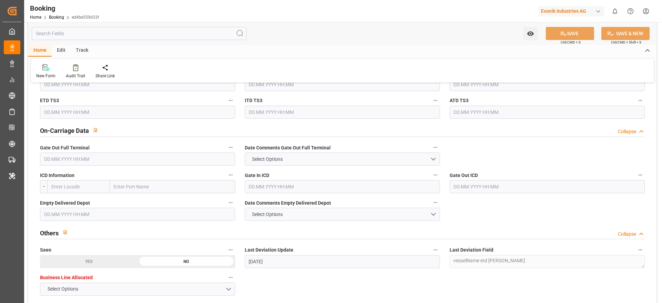
scroll to position [978, 0]
click at [213, 154] on input "text" at bounding box center [137, 159] width 195 height 13
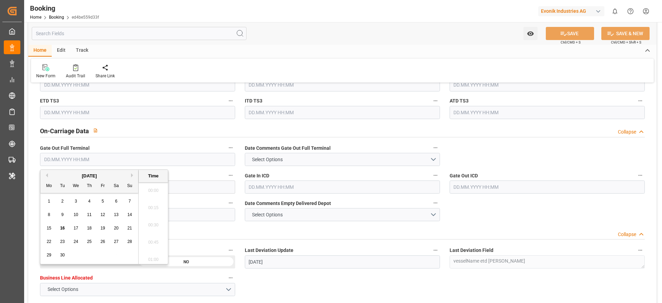
scroll to position [1209, 0]
click at [50, 224] on div "15" at bounding box center [49, 228] width 9 height 8
type input "15.09.2025 00:00"
click at [164, 70] on div "New Form Audit Trail Share Link" at bounding box center [342, 71] width 623 height 24
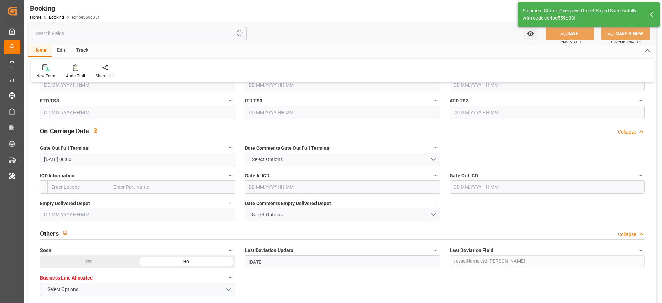
type textarea "Likitha devaraj"
type input "16.09.2025 12:30"
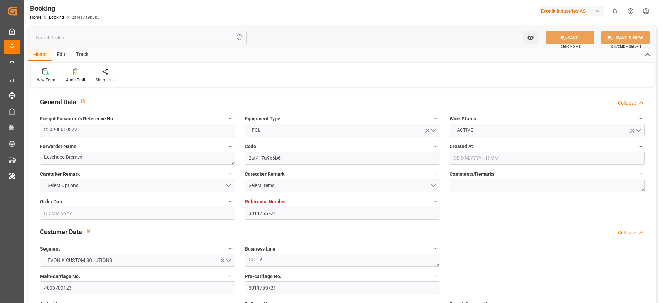
type input "3011755721"
type input "9943877"
type input "Hapag [PERSON_NAME]"
type input "Hapag Lloyd Aktiengesellschaft"
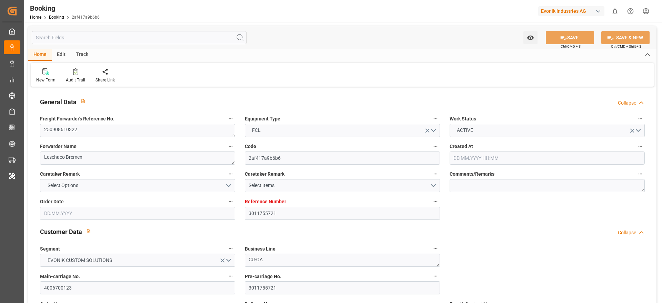
type input "NLRTM"
type input "SGSIN"
type input "NLRTM"
type input "SGSIN"
type input "[DATE] 10:37"
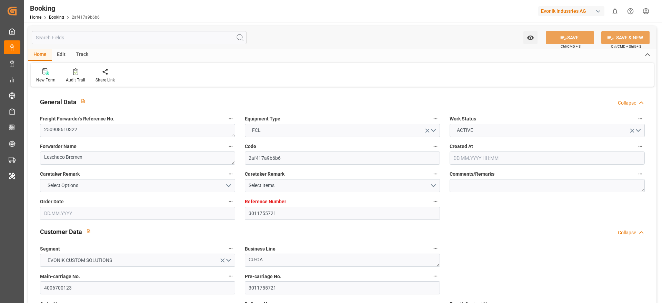
type input "[DATE]"
type input "[DATE] 00:00"
type input "[DATE]"
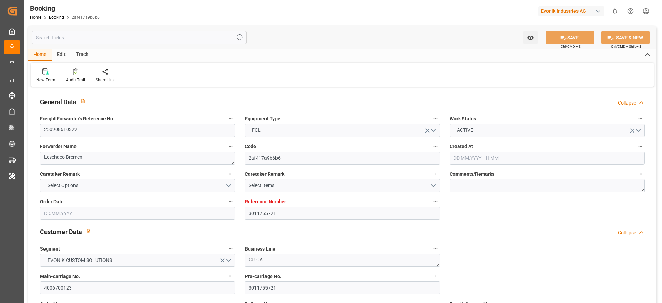
type input "[DATE]"
type input "[DATE] 19:00"
type input "01.09.2025 00:00"
type input "24.10.2025 06:00"
type input "24.10.2025 00:00"
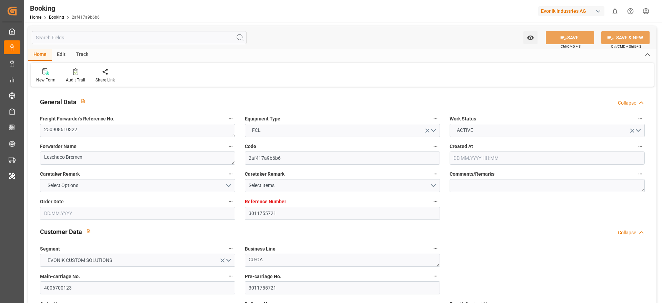
type input "20.08.2025"
type input "16.09.2025 12:21"
type input "16.09.2025"
type input "10.09.2025 08:02"
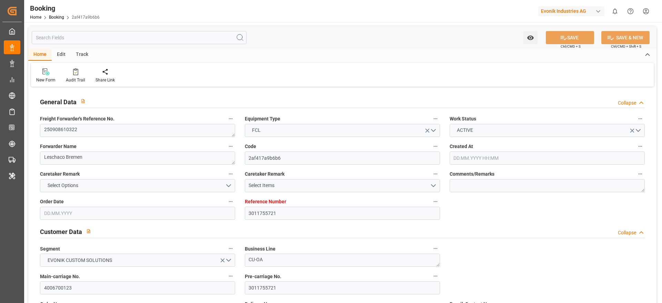
type input "17.09.2025 12:00"
type input "19.09.2025 19:00"
type input "24.10.2025 06:00"
type input "24.10.2025 18:41"
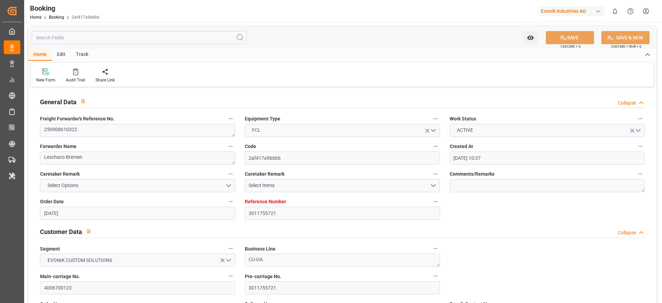
type input "28.10.2025 18:41"
type textarea "250908610235"
type textarea "Leschaco Bremen"
type input "af587a204c2a"
type input "7001246343"
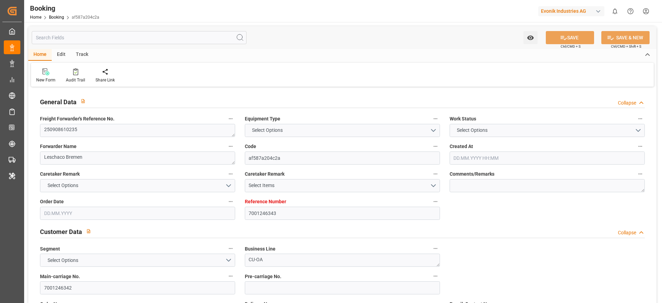
type textarea "CU-OA"
type input "7001246342"
type textarea "[PERSON_NAME][EMAIL_ADDRESS][PERSON_NAME][DOMAIN_NAME]"
type textarea "CIF"
type textarea "NHAVA [GEOGRAPHIC_DATA], [GEOGRAPHIC_DATA]"
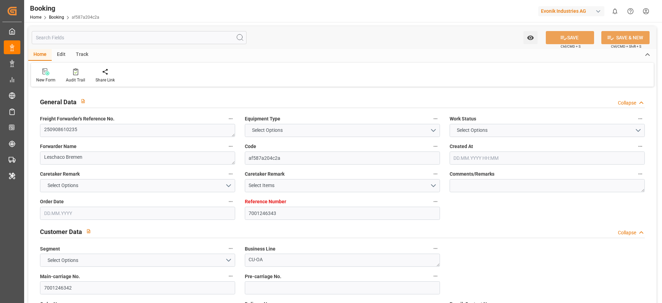
type textarea "Lauterbourg"
type input "ALULA EXPRESS"
type input "HLCU"
type textarea "24151203"
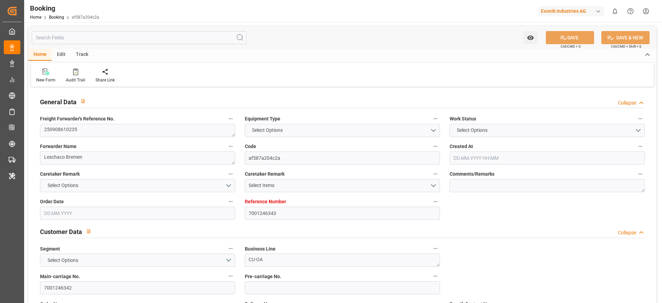
type input "[GEOGRAPHIC_DATA]"
type input "[PERSON_NAME] ([PERSON_NAME])"
type textarea "vesselName etd [PERSON_NAME]"
type textarea "INPUT_Evonik_Seeburger_IFTMIN_1003115989_20250904153728536.edi"
type textarea "NWC/[GEOGRAPHIC_DATA] [GEOGRAPHIC_DATA] Continent / [GEOGRAPHIC_DATA]-OA"
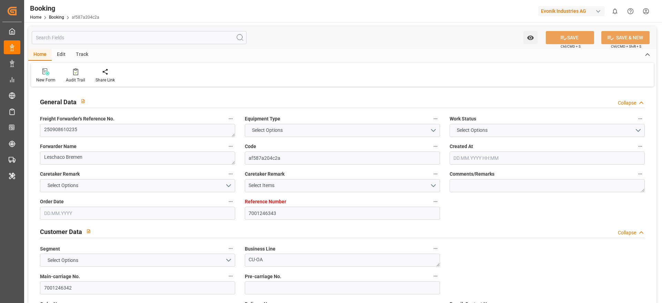
type textarea "INPUT_Evonik_Seeburger_IFTMIN_1003043557_20250812105521793.edi,INPUT_Evonik_See…"
type textarea "1003115989"
type textarea "[PERSON_NAME]"
type textarea "businessDivision-businessLine-"
type textarea "IFTSTA"
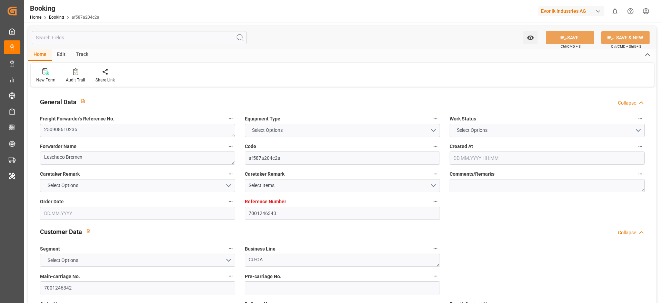
type textarea "a011t00000LcJC5AAN"
type textarea "No"
type input "7001246343"
type input "9525883"
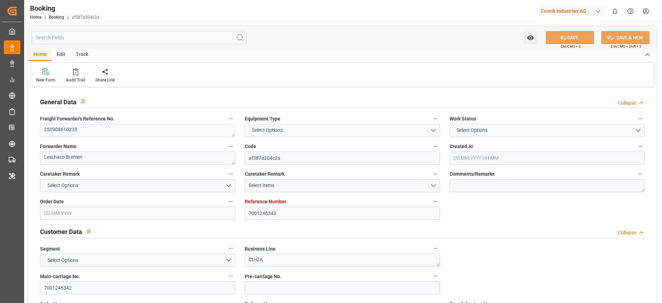
type input "Hapag [PERSON_NAME]"
type input "Hapag Lloyd Aktiengesellschaft"
type input "NLRTM"
type input "INNSA"
type input "[DATE] 08:57"
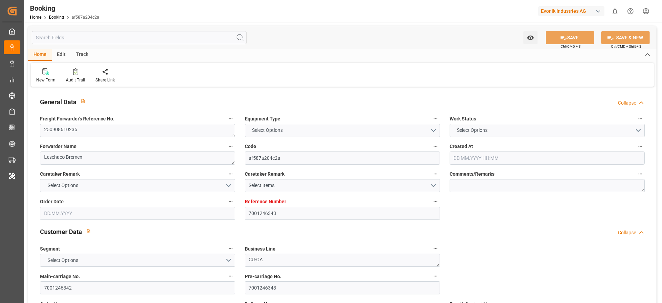
type input "[DATE]"
type input "11.09.2025"
type input "[DATE]"
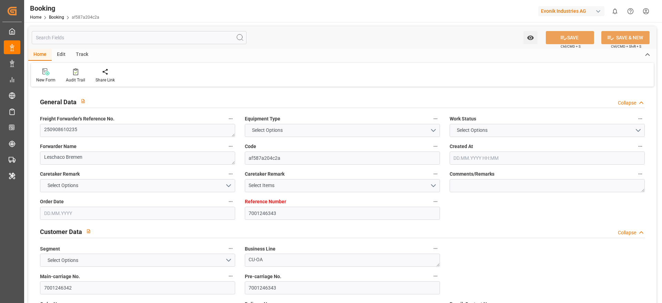
type input "[DATE] 00:00"
type input "[DATE]"
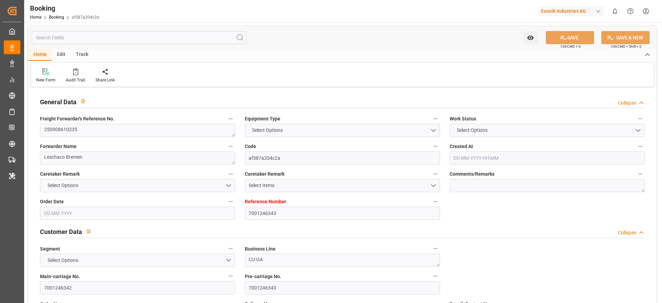
type input "[DATE] 10:00"
type input "7001246345"
type input "9525883"
type input "Hapag [PERSON_NAME]"
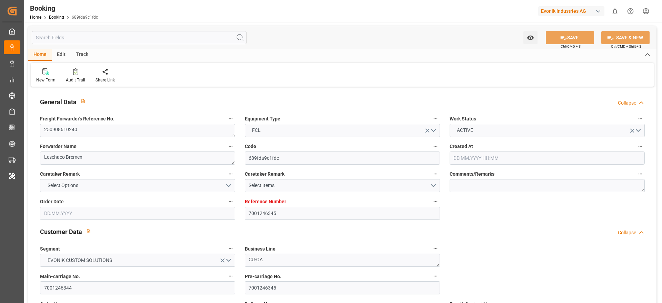
type input "Hapag Lloyd Aktiengesellschaft"
type input "NLRTM"
type input "INNSA"
type input "[DATE] 08:57"
type input "[DATE]"
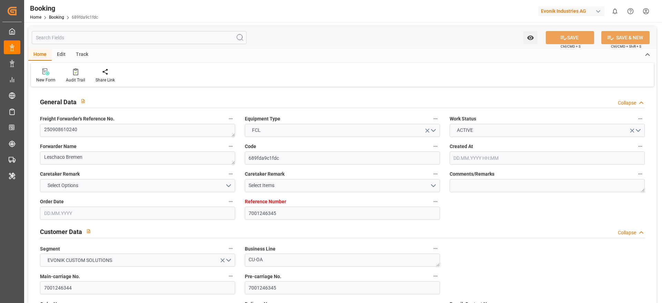
type input "[DATE]"
type input "[DATE] 00:00"
type input "[DATE]"
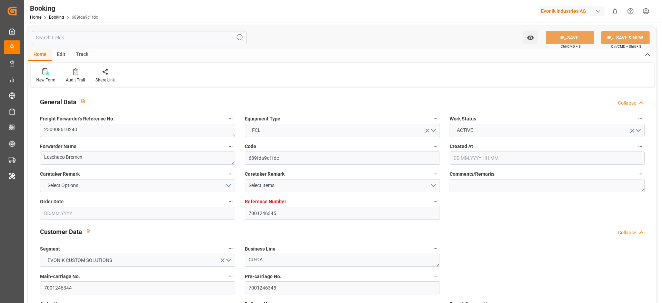
type input "[DATE]"
type input "[DATE] 00:00"
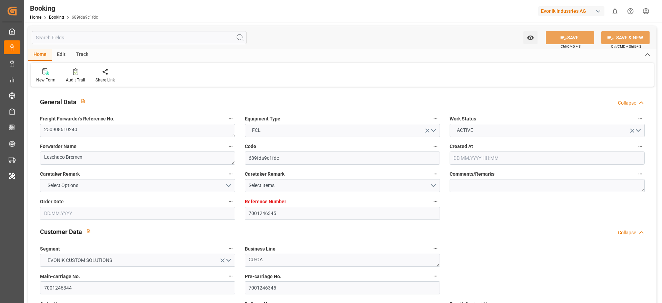
type input "[DATE]"
type input "[DATE] 10:00"
type input "3011691749"
type input "9306172"
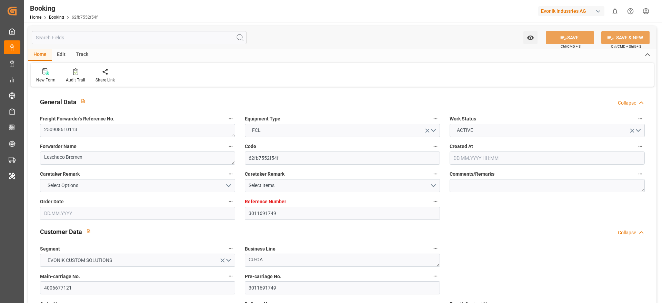
type input "Hapag [PERSON_NAME]"
type input "Hapag Lloyd Aktiengesellschaft"
type input "NLRTM"
type input "USORF"
type input "USCVG"
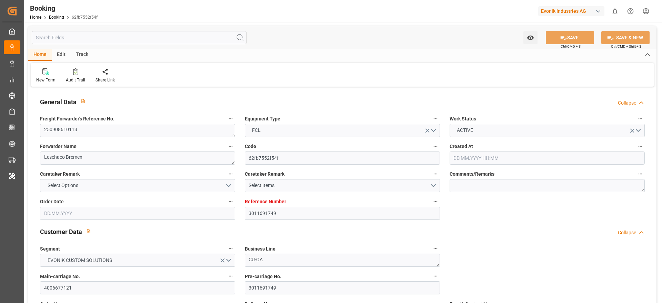
type input "05.08.2025 07:45"
type input "05.08.2025"
type input "14.10.2025"
type input "10.09.2025"
type input "12.08.2025"
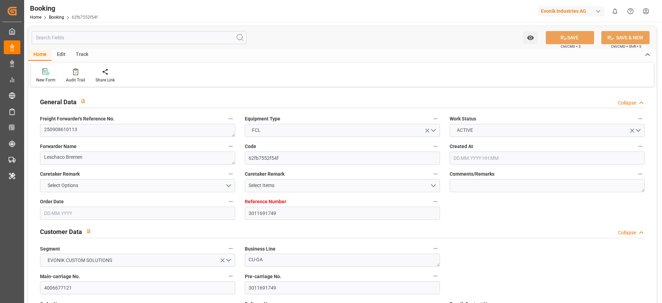
type input "05.08.2025"
type input "[DATE] 00:00"
type input "05.10.2025 00:00"
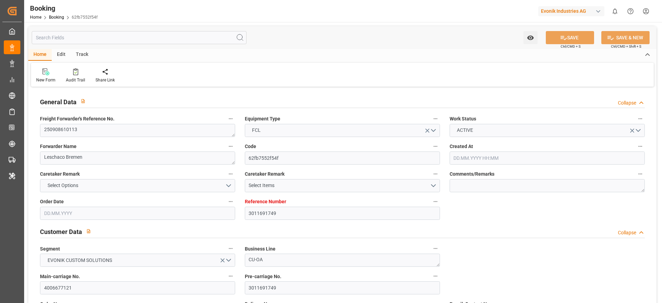
type input "05.08.2025"
type input "16.09.2025 10:00"
type input "7001242177"
type input "9525883"
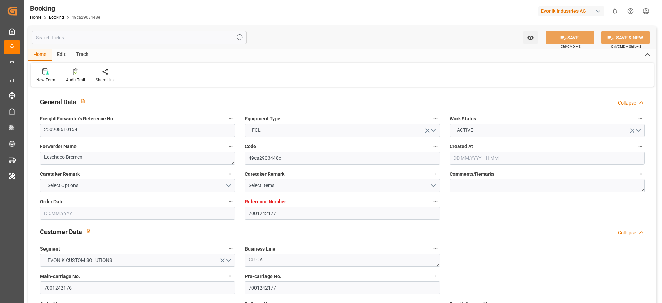
type input "Hapag [PERSON_NAME]"
type input "Hapag Lloyd Aktiengesellschaft"
type input "NLRTM"
type input "INNSA"
type input "[DATE] 12:28"
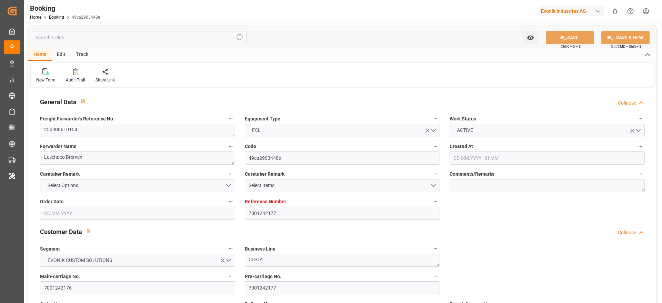
type input "[DATE]"
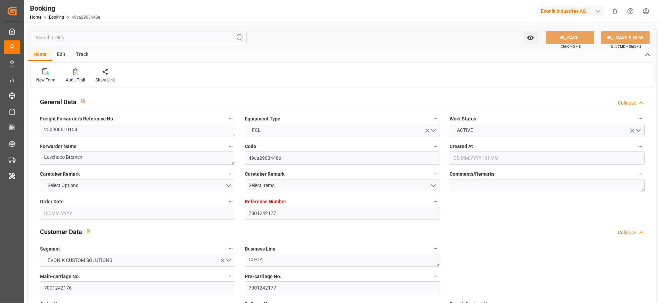
type input "[DATE] 00:00"
type input "[DATE]"
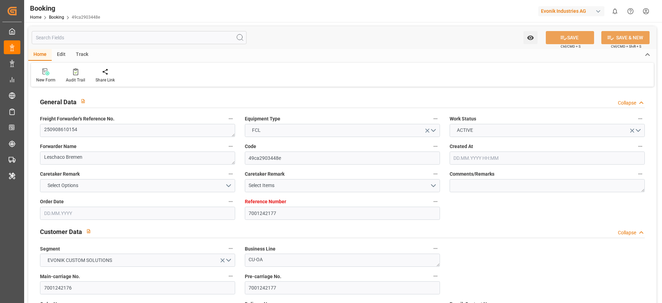
type input "[DATE] 09:28"
type input "[DATE] 04:48"
type input "[DATE]"
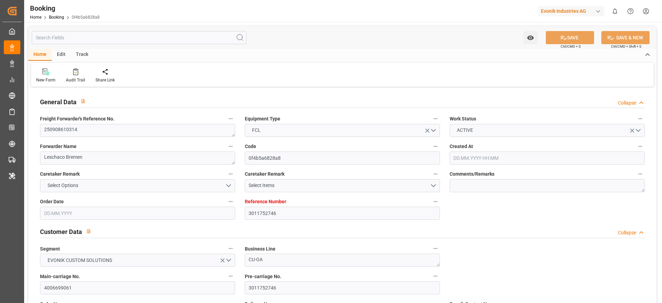
type input "[DATE] 00:00"
type input "[DATE]"
type input "[DATE] 00:00"
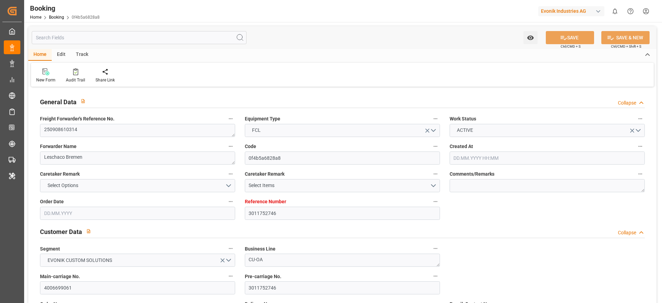
type input "[DATE] 00:00"
type input "[DATE]"
type input "[DATE] 09:28"
